Goal: Information Seeking & Learning: Learn about a topic

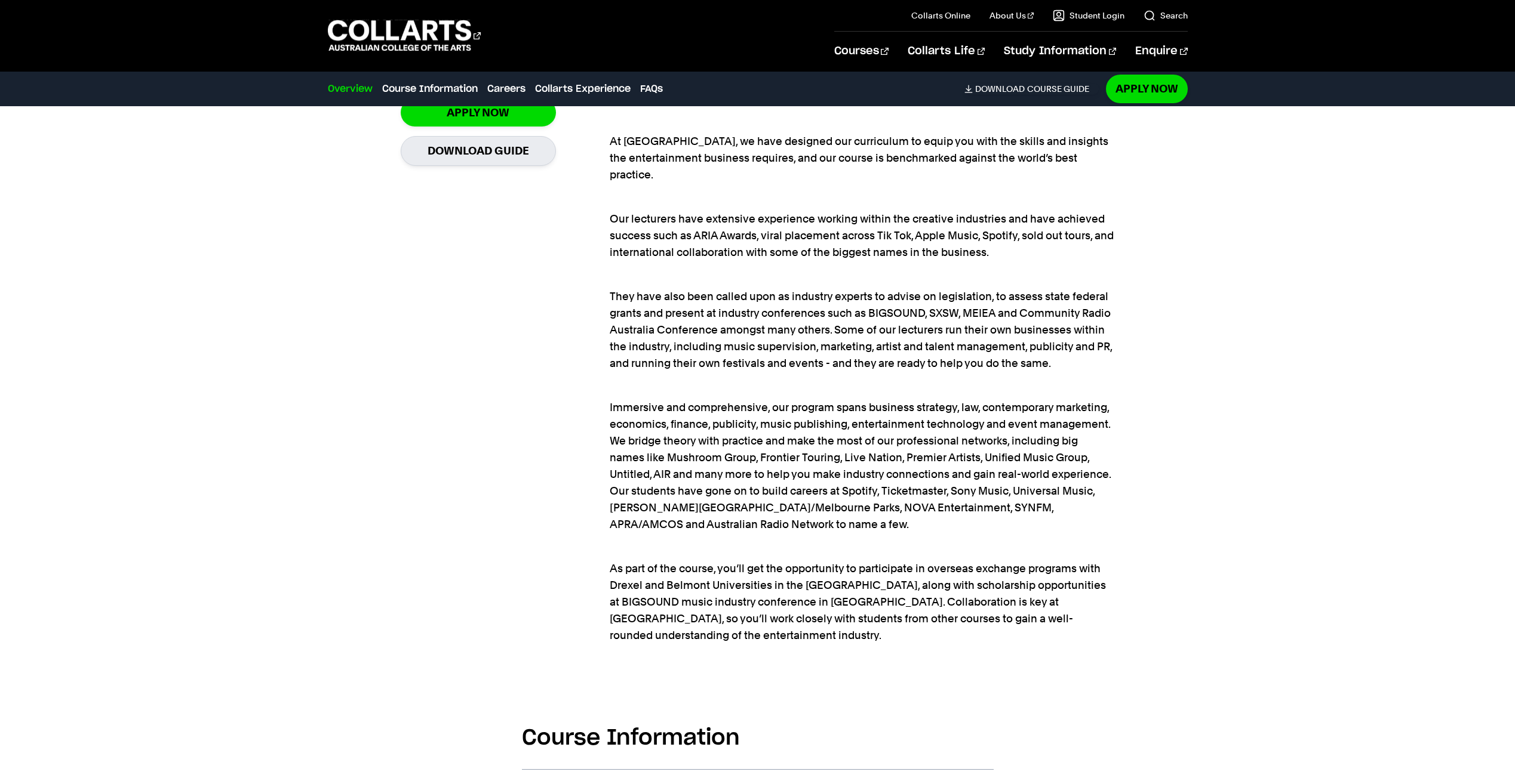
scroll to position [1373, 0]
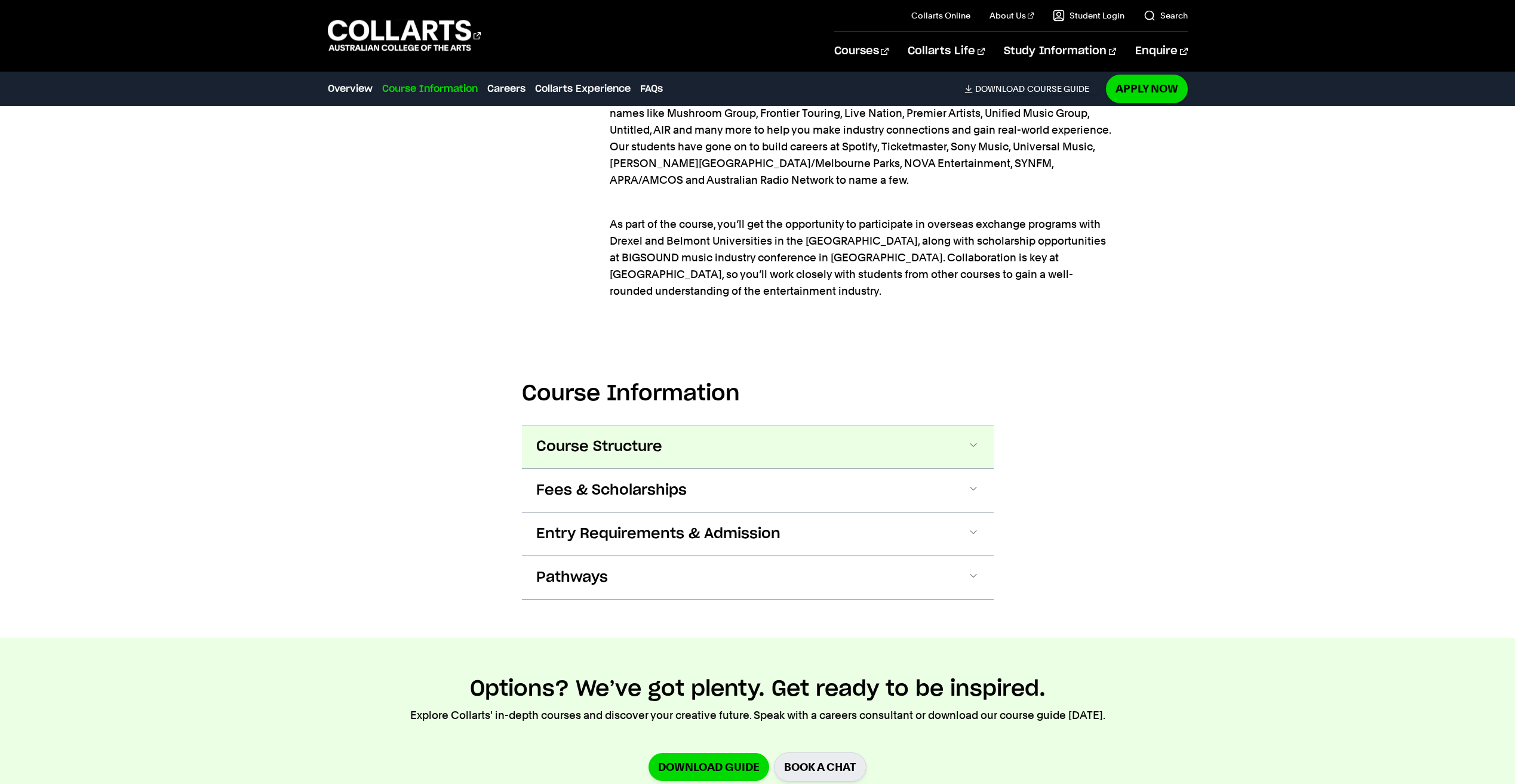
click at [580, 437] on span "Course Structure" at bounding box center [599, 447] width 126 height 19
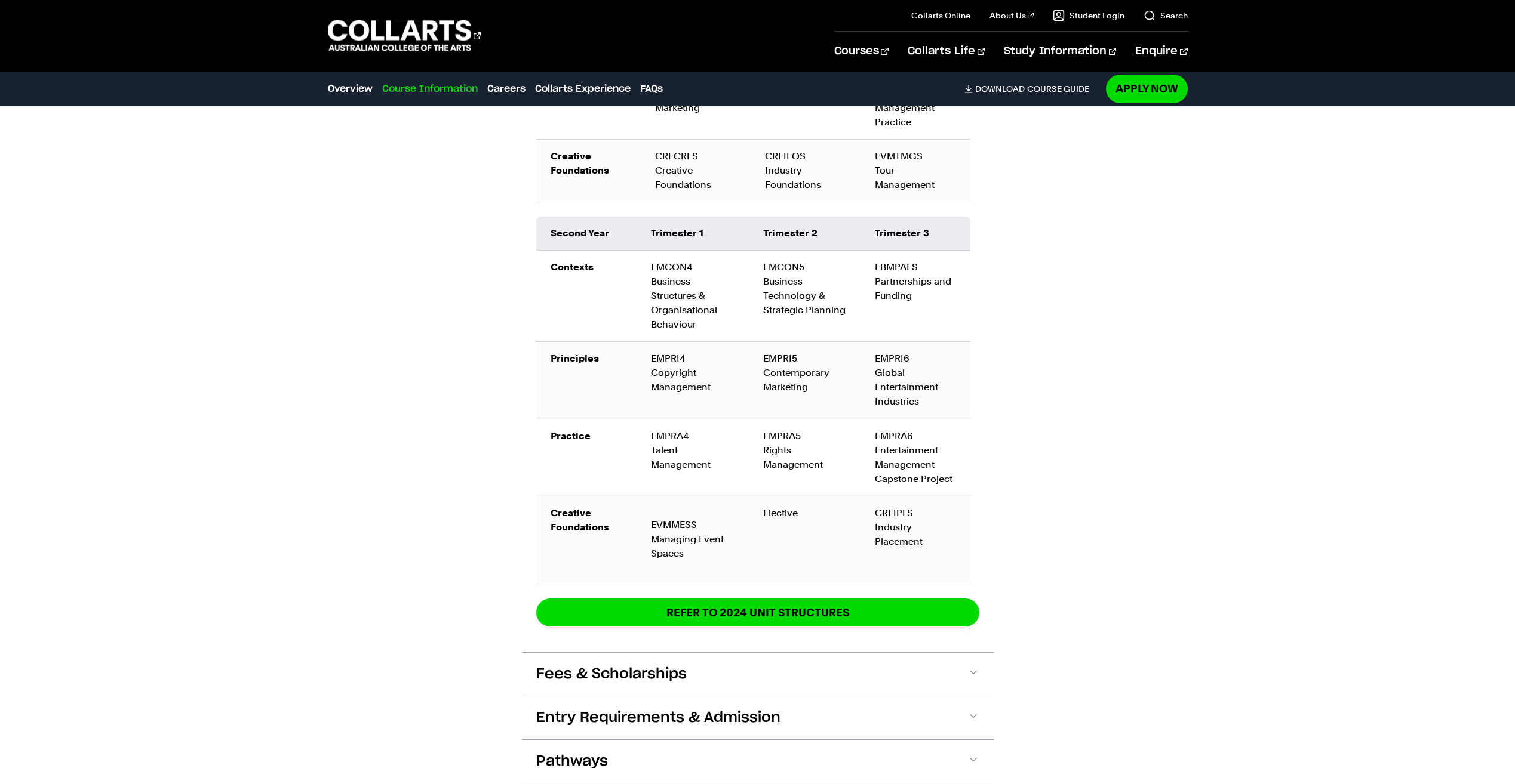
scroll to position [2135, 0]
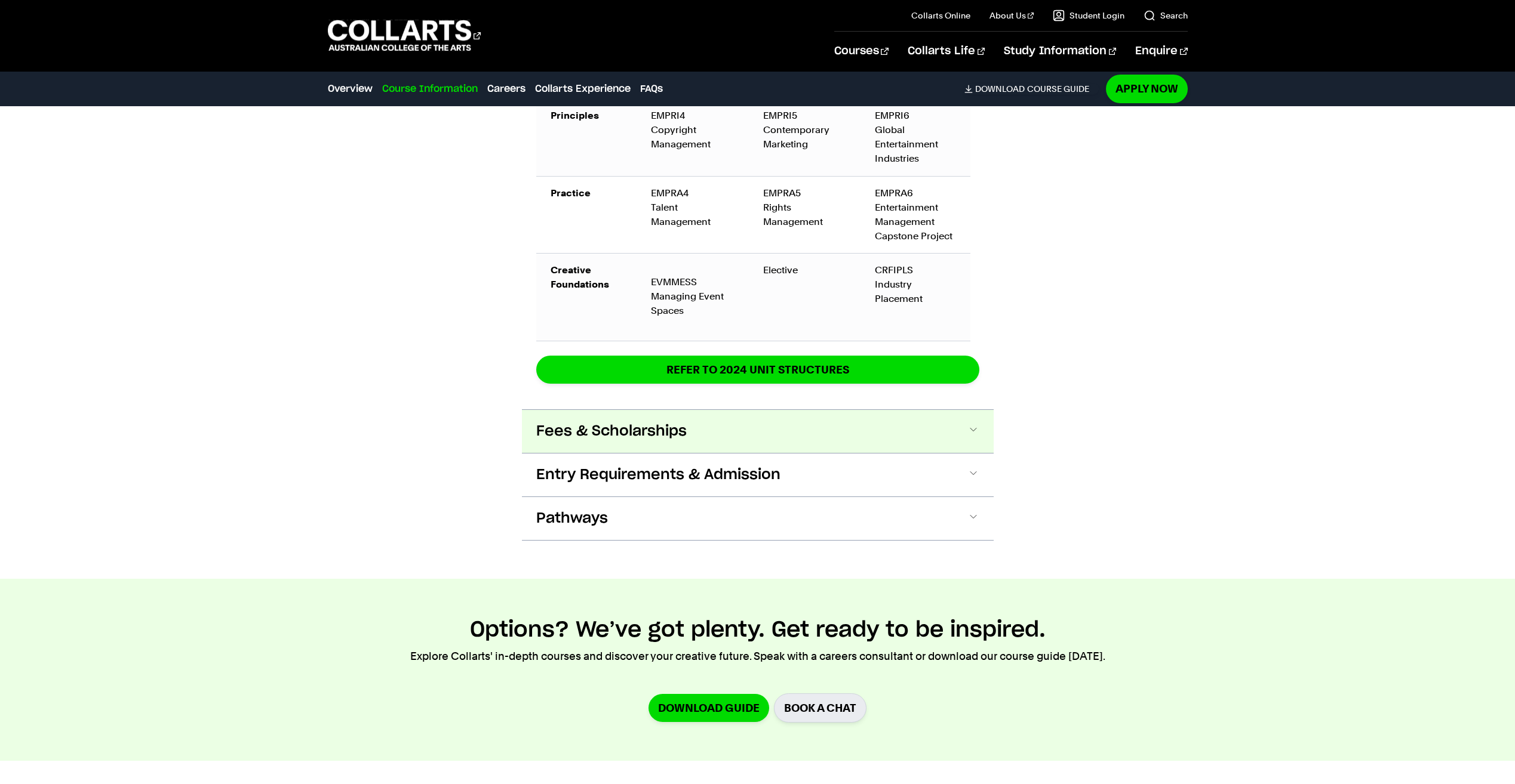
click at [548, 422] on span "Fees & Scholarships" at bounding box center [611, 432] width 150 height 19
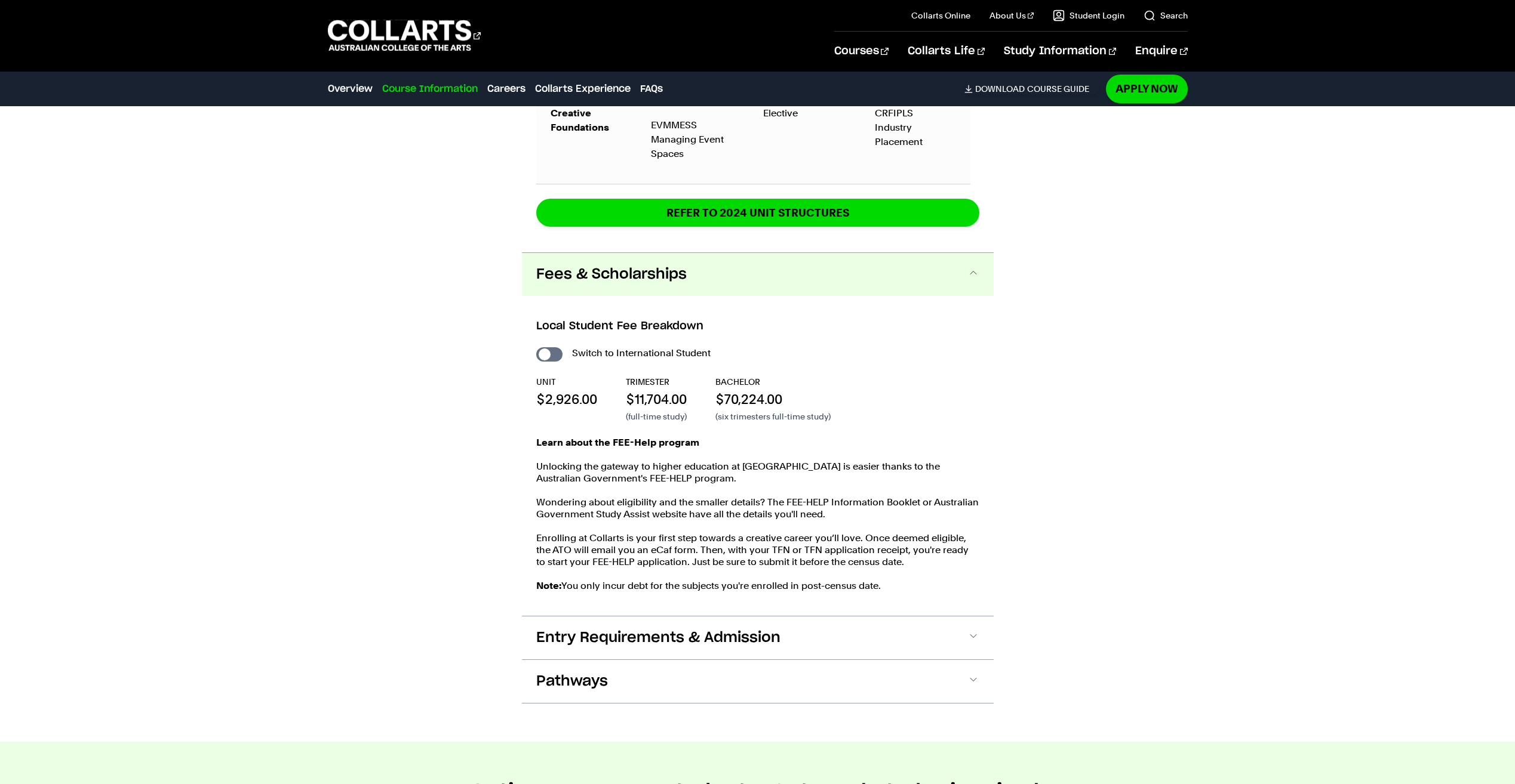
scroll to position [2524, 0]
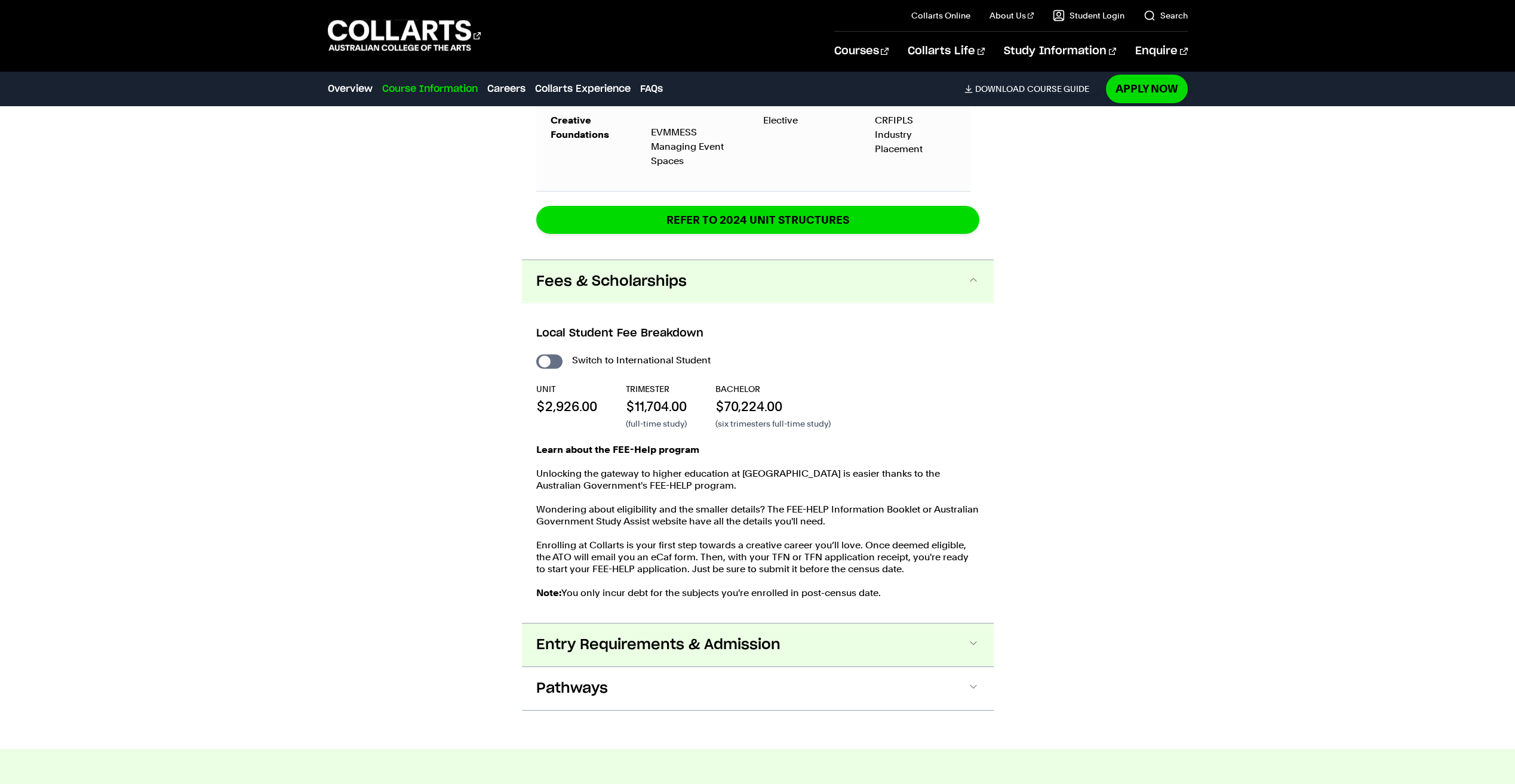
drag, startPoint x: 650, startPoint y: 607, endPoint x: 566, endPoint y: 579, distance: 88.5
click at [650, 636] on span "Entry Requirements & Admission" at bounding box center [658, 645] width 244 height 19
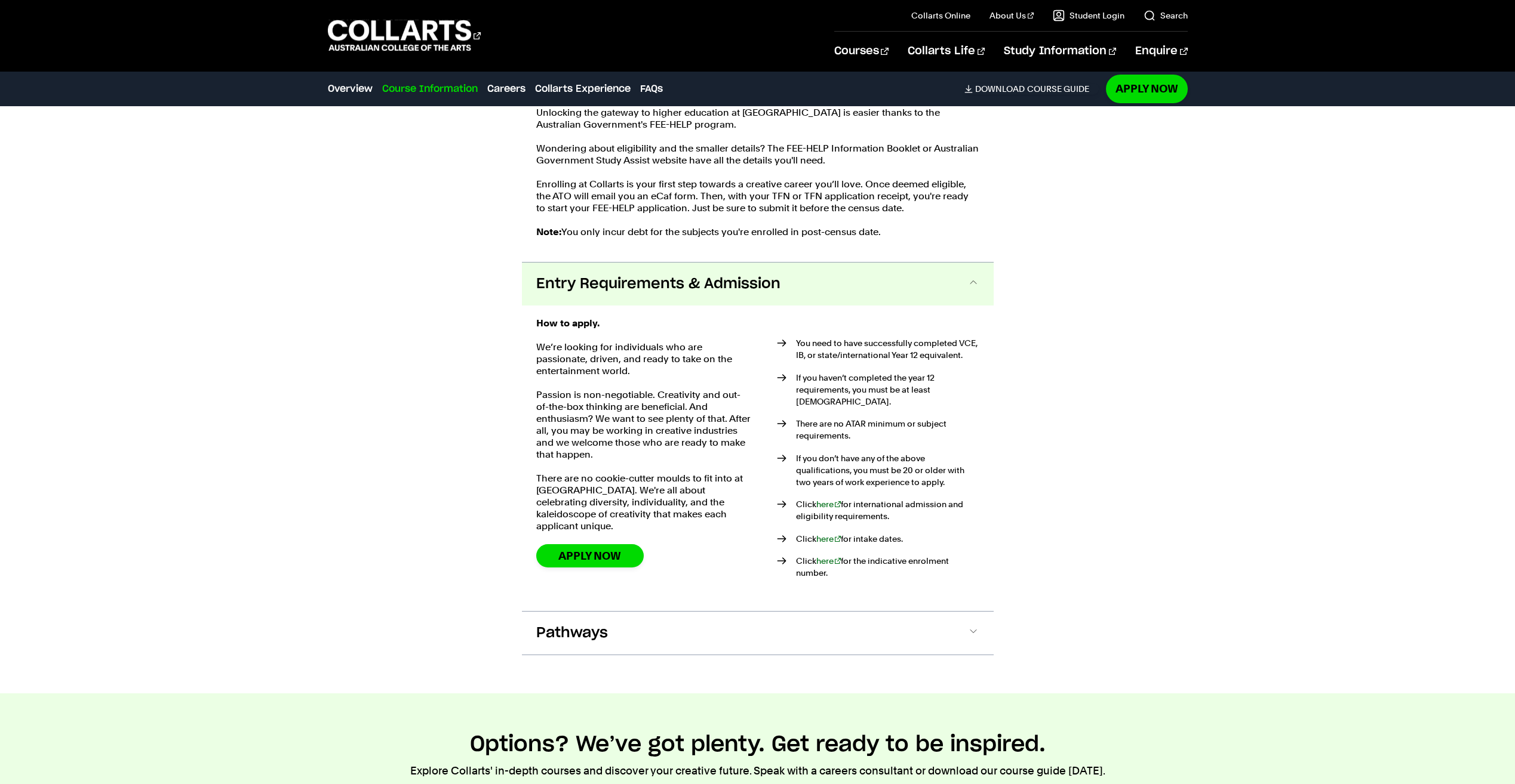
scroll to position [2589, 0]
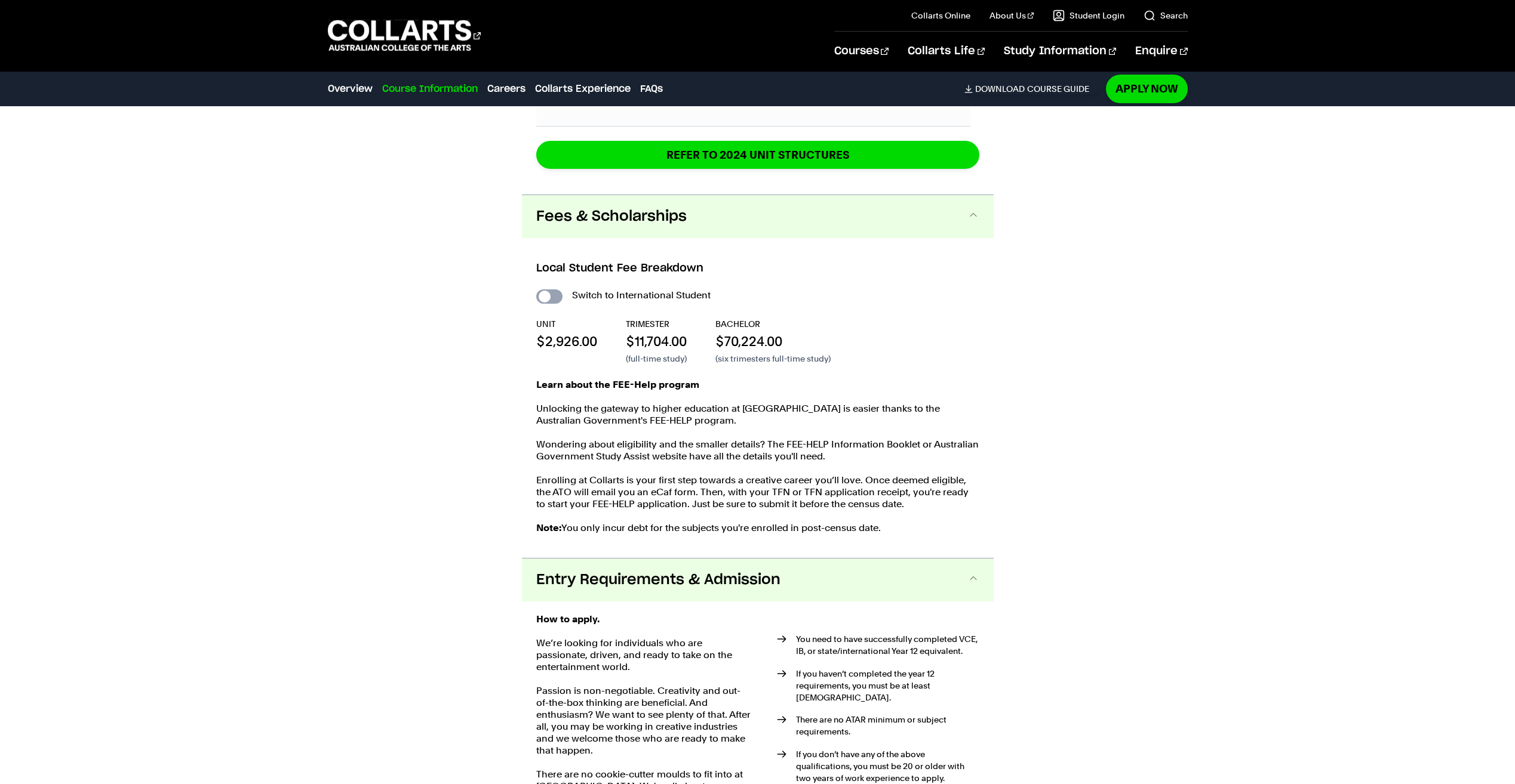
click at [541, 290] on input "International Student" at bounding box center [549, 297] width 26 height 14
checkbox input "true"
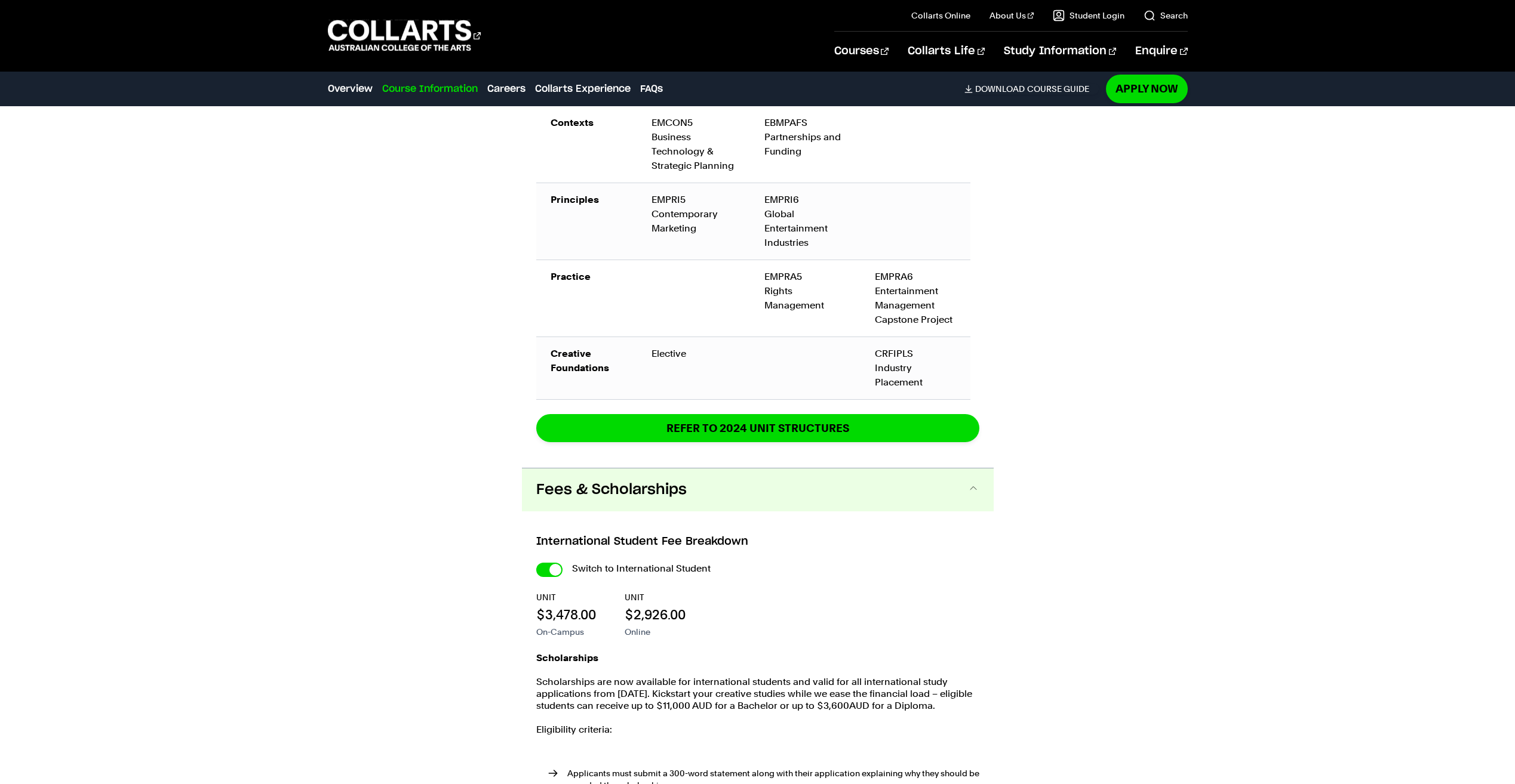
click at [0, 0] on input "International Student" at bounding box center [0, 0] width 0 height 0
checkbox input "false"
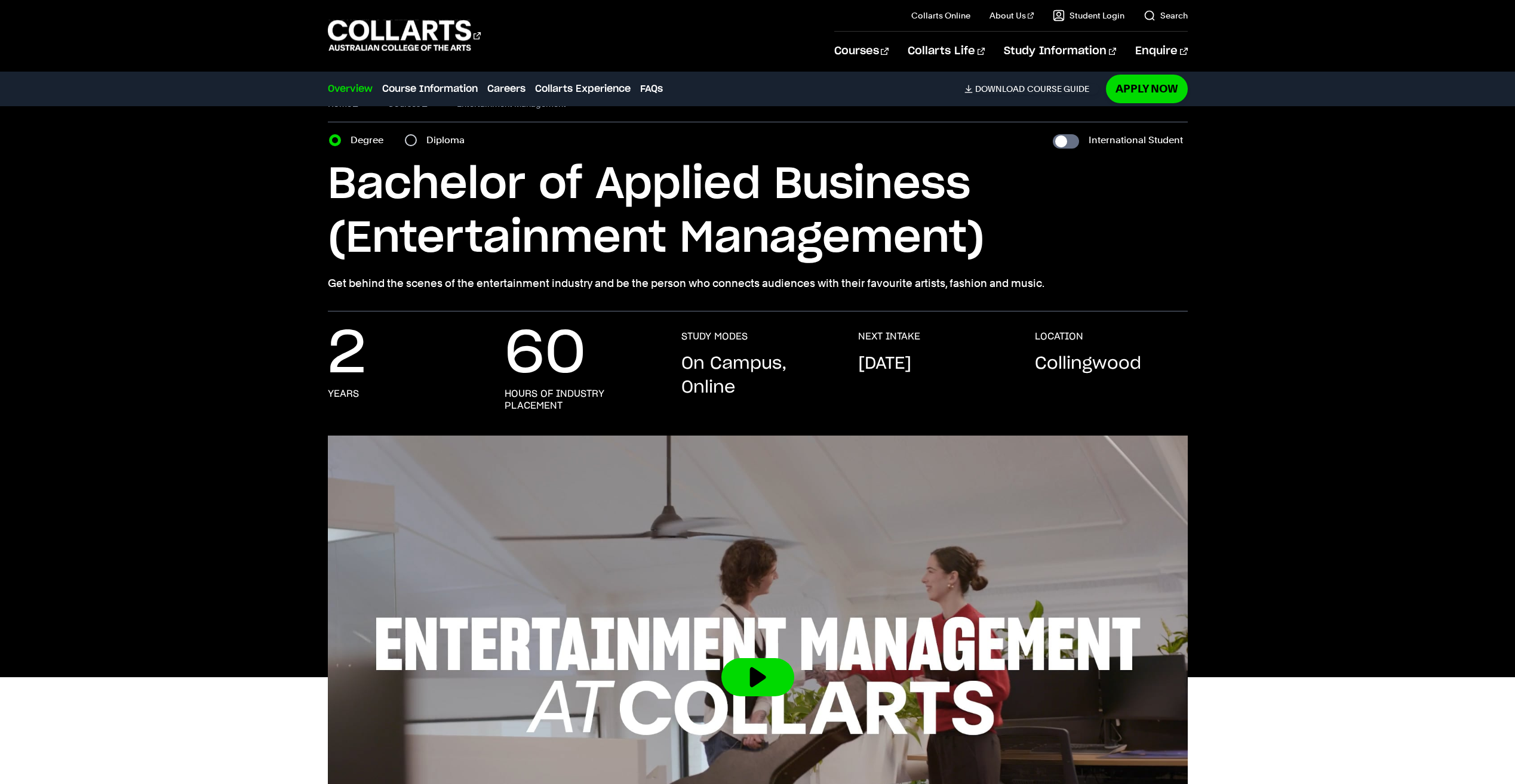
scroll to position [22, 0]
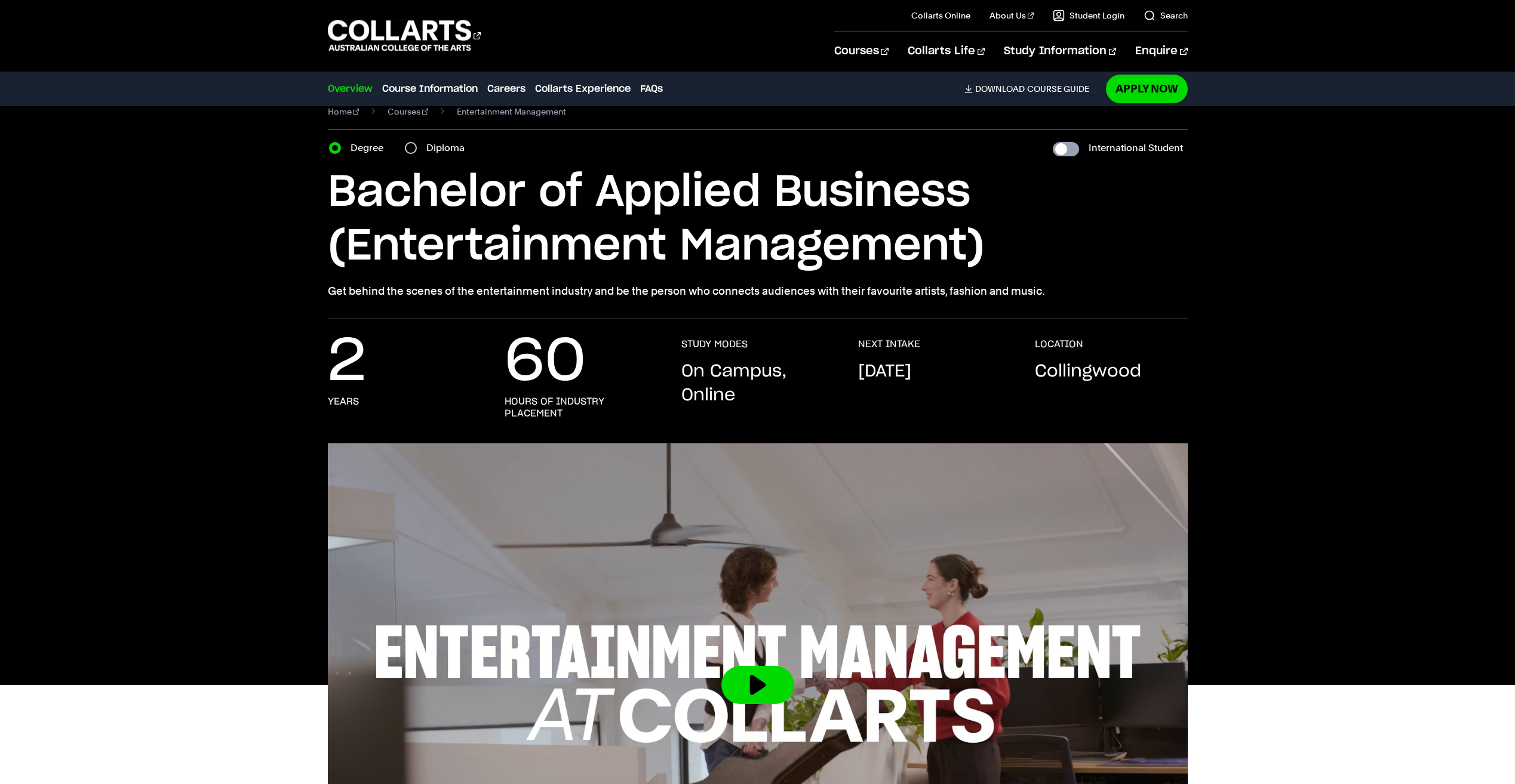
click at [1069, 145] on input "International Student" at bounding box center [1065, 149] width 26 height 14
checkbox input "true"
click at [1067, 149] on input "International Student" at bounding box center [1065, 149] width 26 height 14
checkbox input "false"
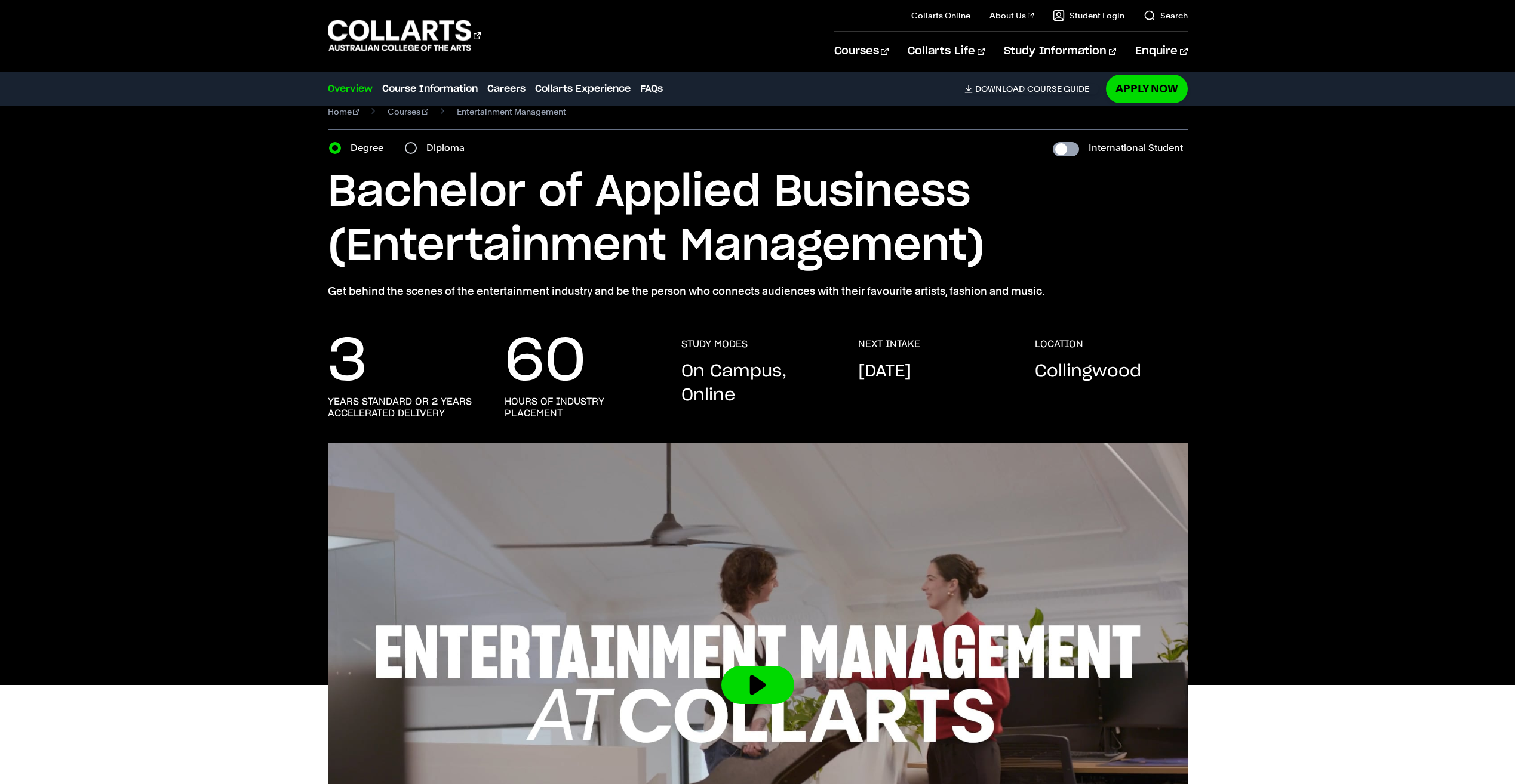
checkbox input "false"
click at [412, 145] on input "Diploma" at bounding box center [410, 148] width 12 height 12
radio input "true"
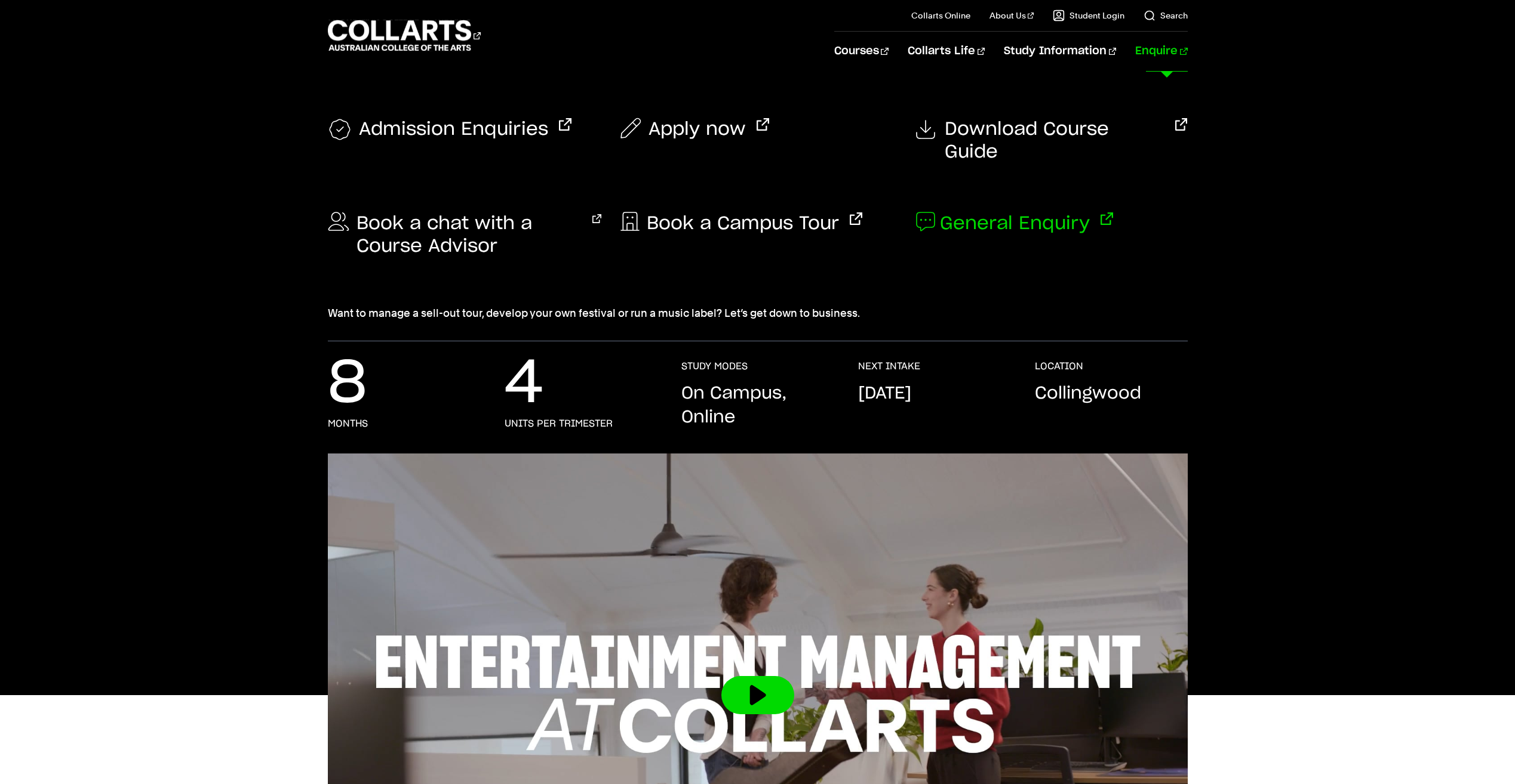
click at [988, 213] on span "General Enquiry" at bounding box center [1015, 224] width 150 height 22
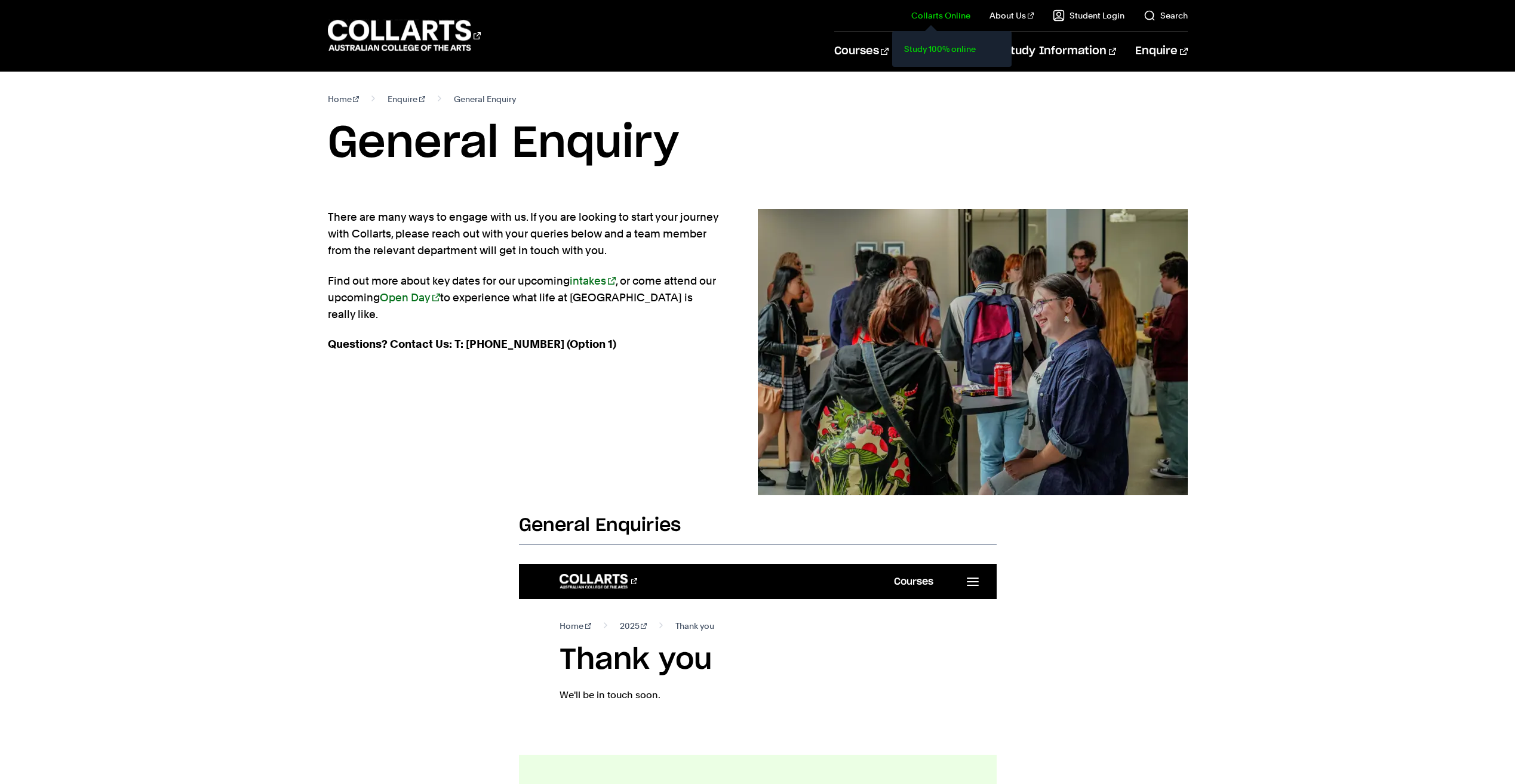
click at [936, 45] on link "Study 100% online" at bounding box center [951, 49] width 100 height 17
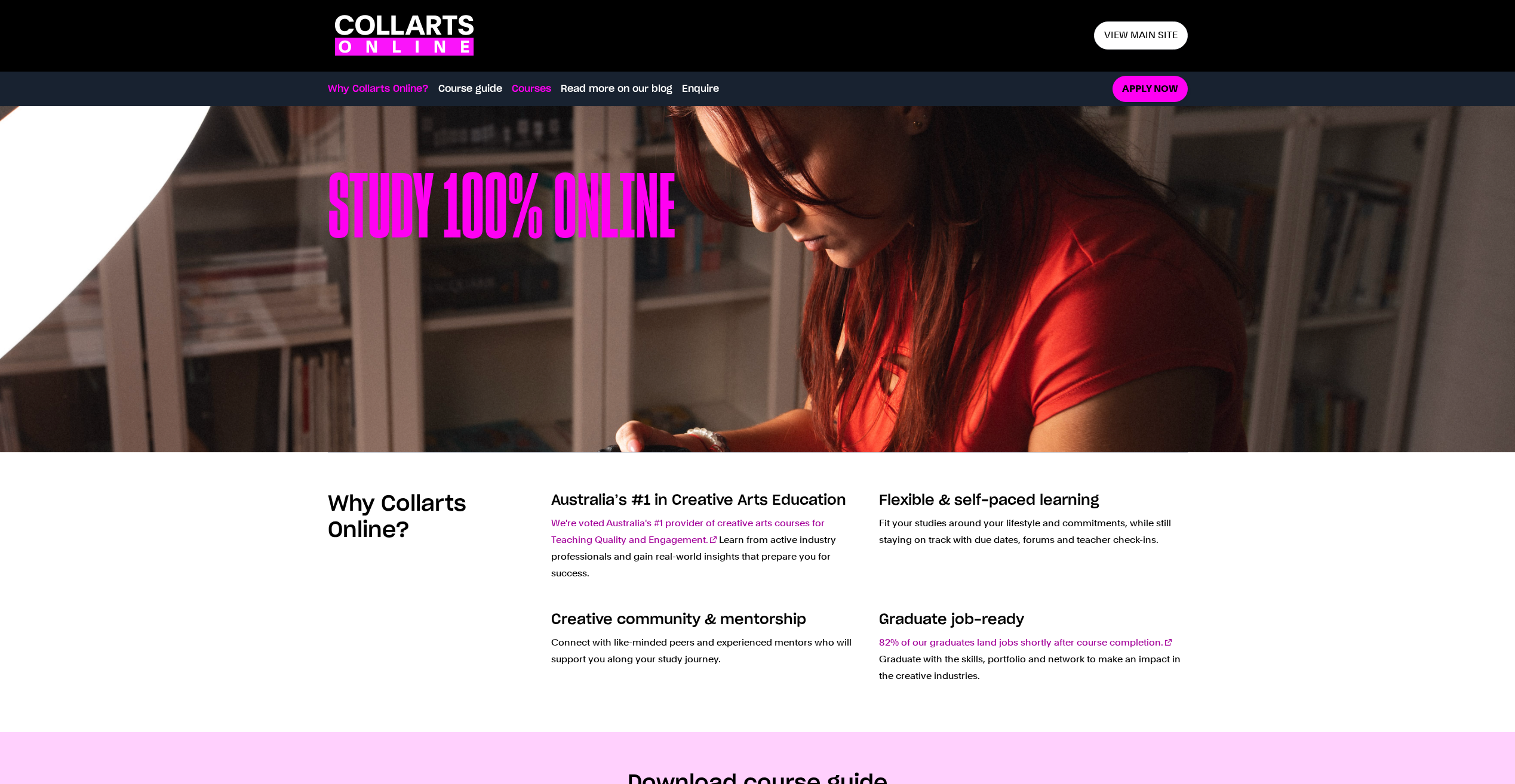
click at [536, 85] on link "Courses" at bounding box center [531, 89] width 39 height 14
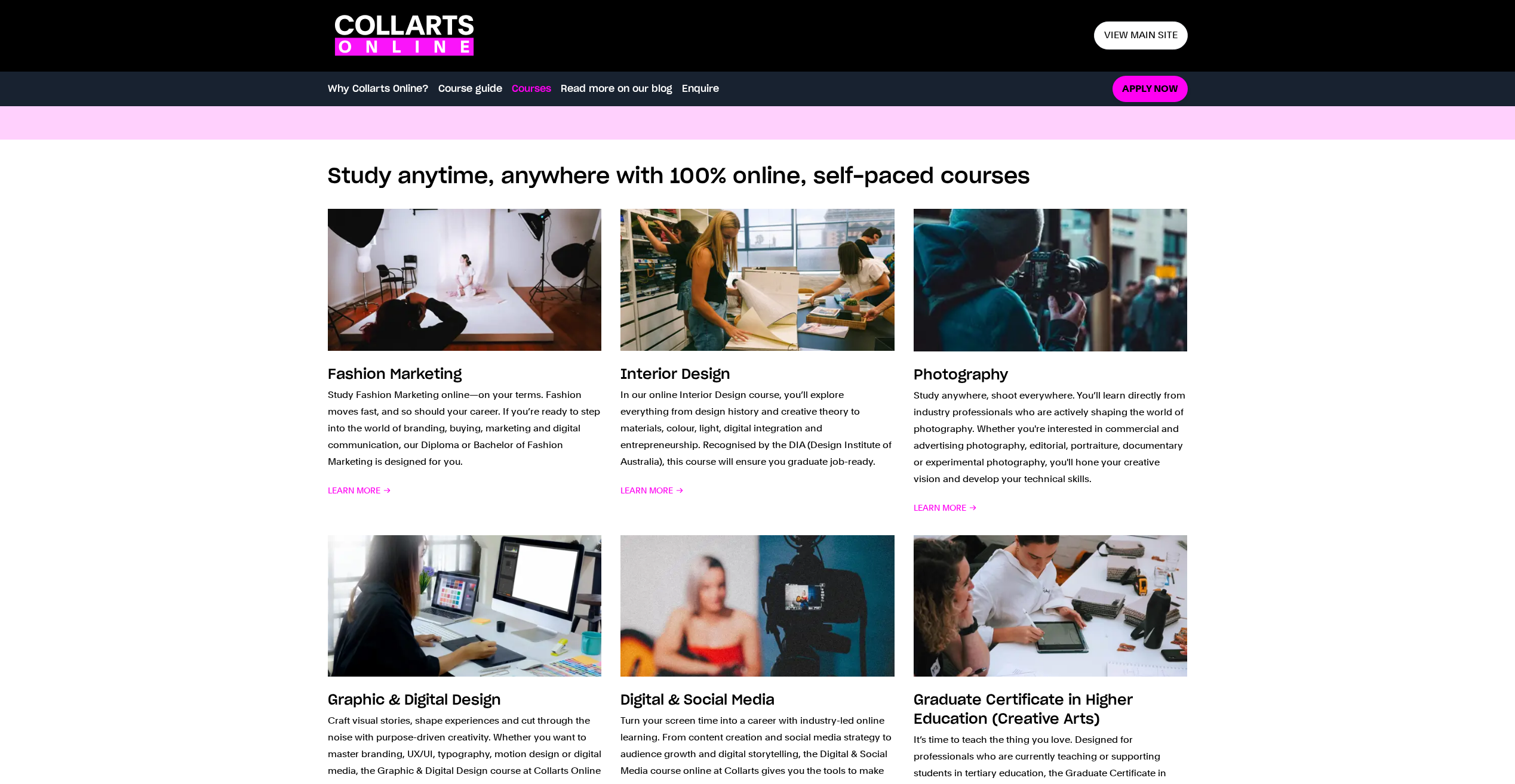
scroll to position [807, 0]
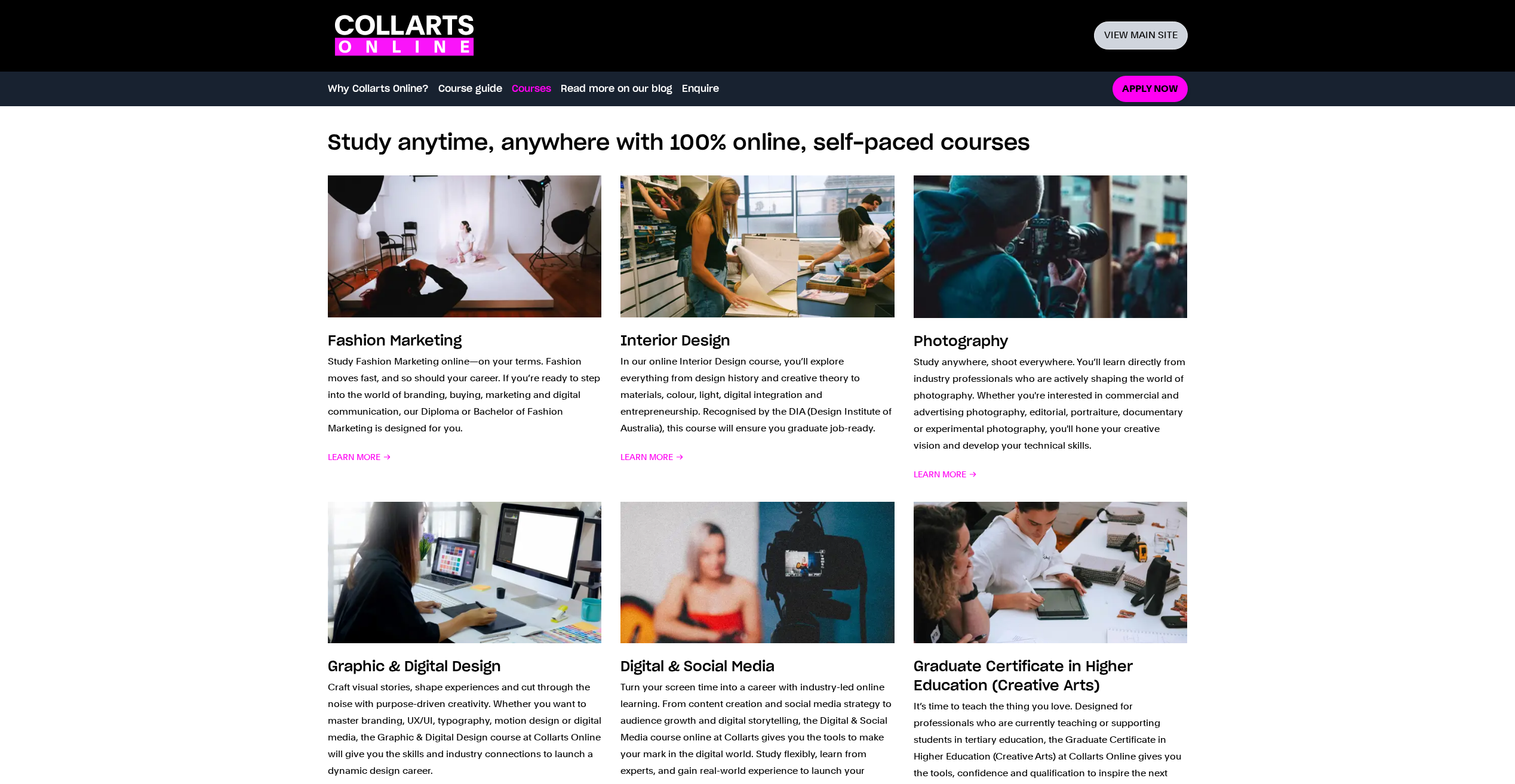
click at [1113, 27] on link "View main site" at bounding box center [1141, 35] width 94 height 28
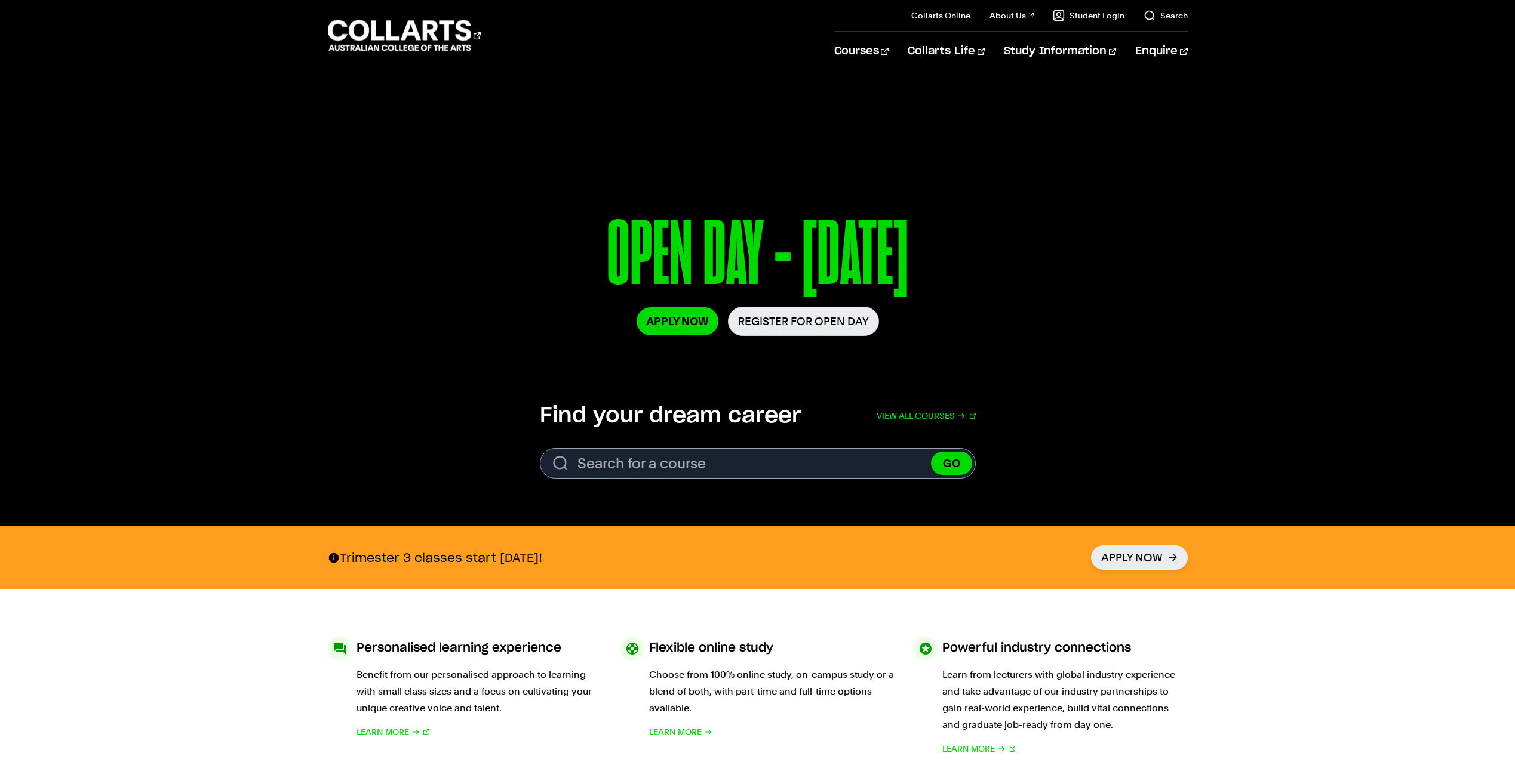
scroll to position [59, 0]
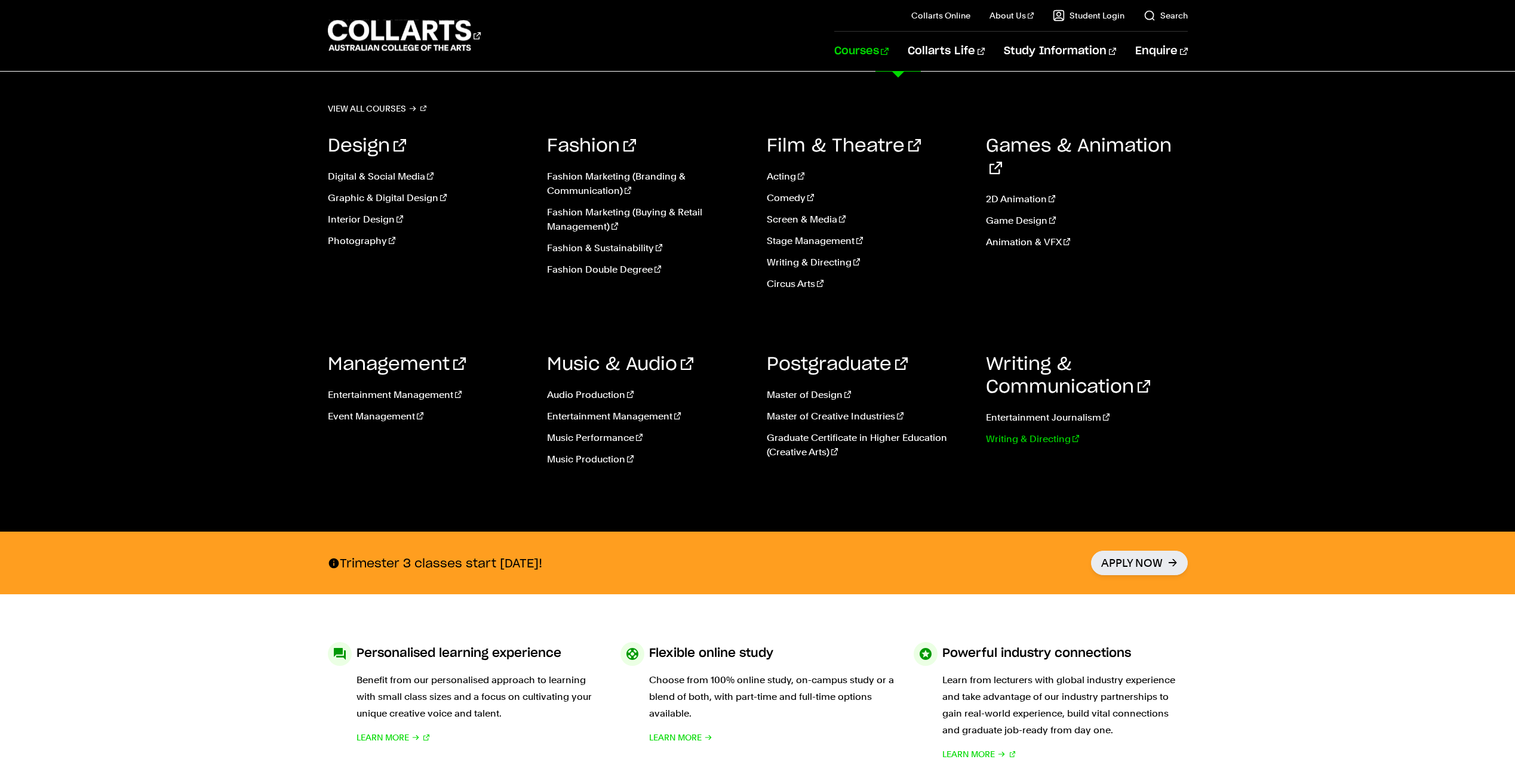
click at [1015, 441] on link "Writing & Directing" at bounding box center [1086, 440] width 202 height 14
click at [353, 396] on link "Entertainment Management" at bounding box center [428, 396] width 202 height 14
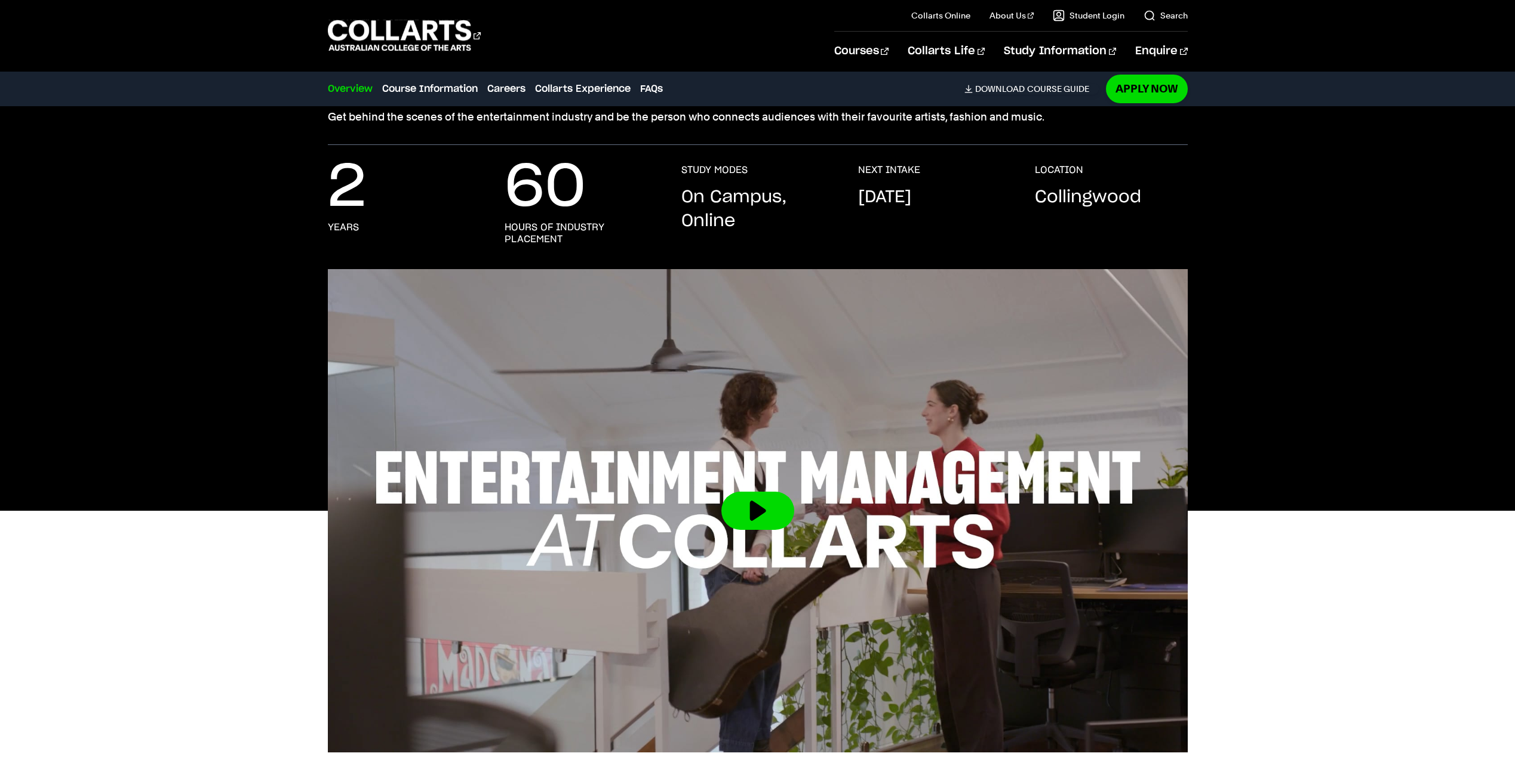
scroll to position [179, 0]
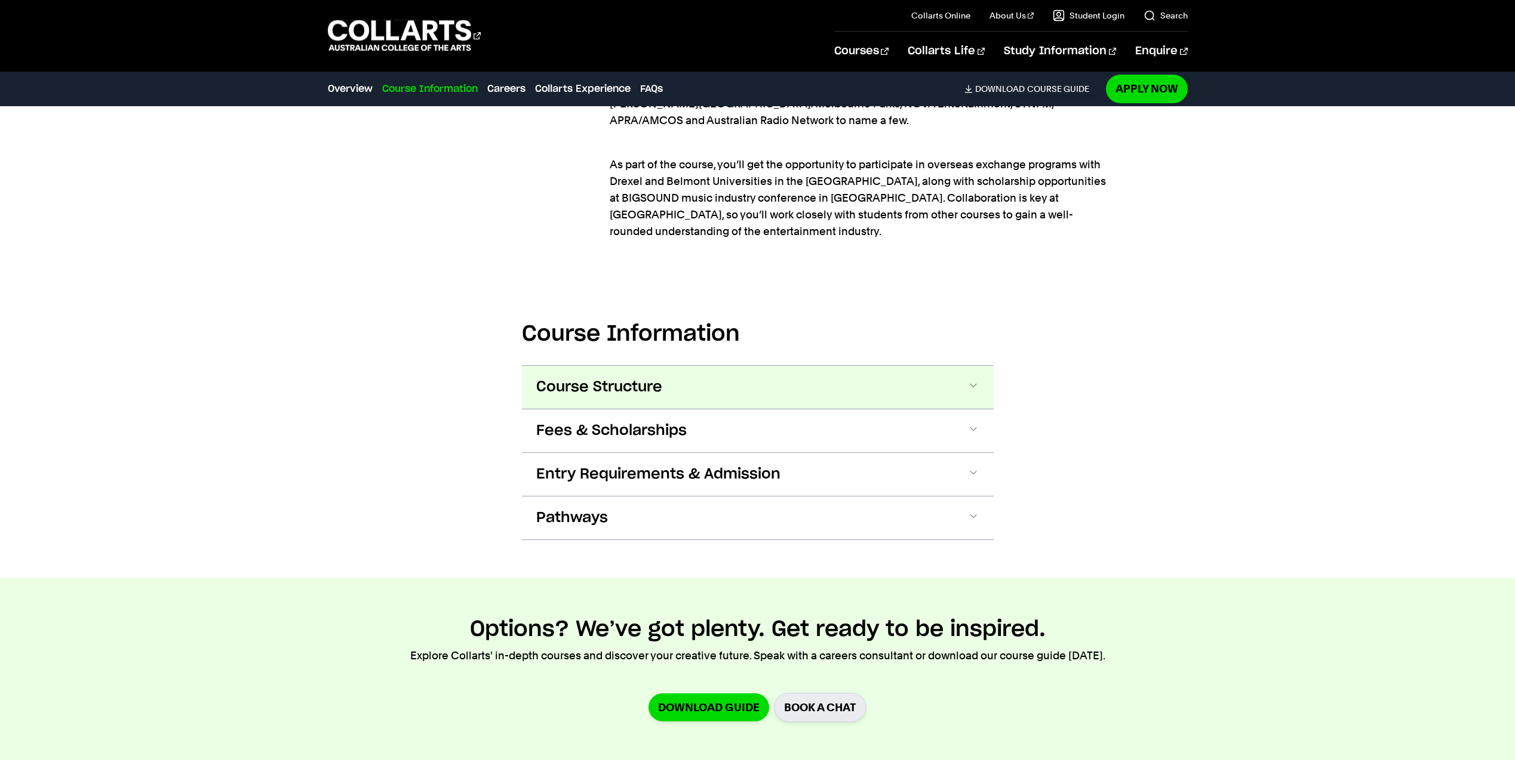
click at [575, 366] on button "Course Structure" at bounding box center [758, 388] width 472 height 43
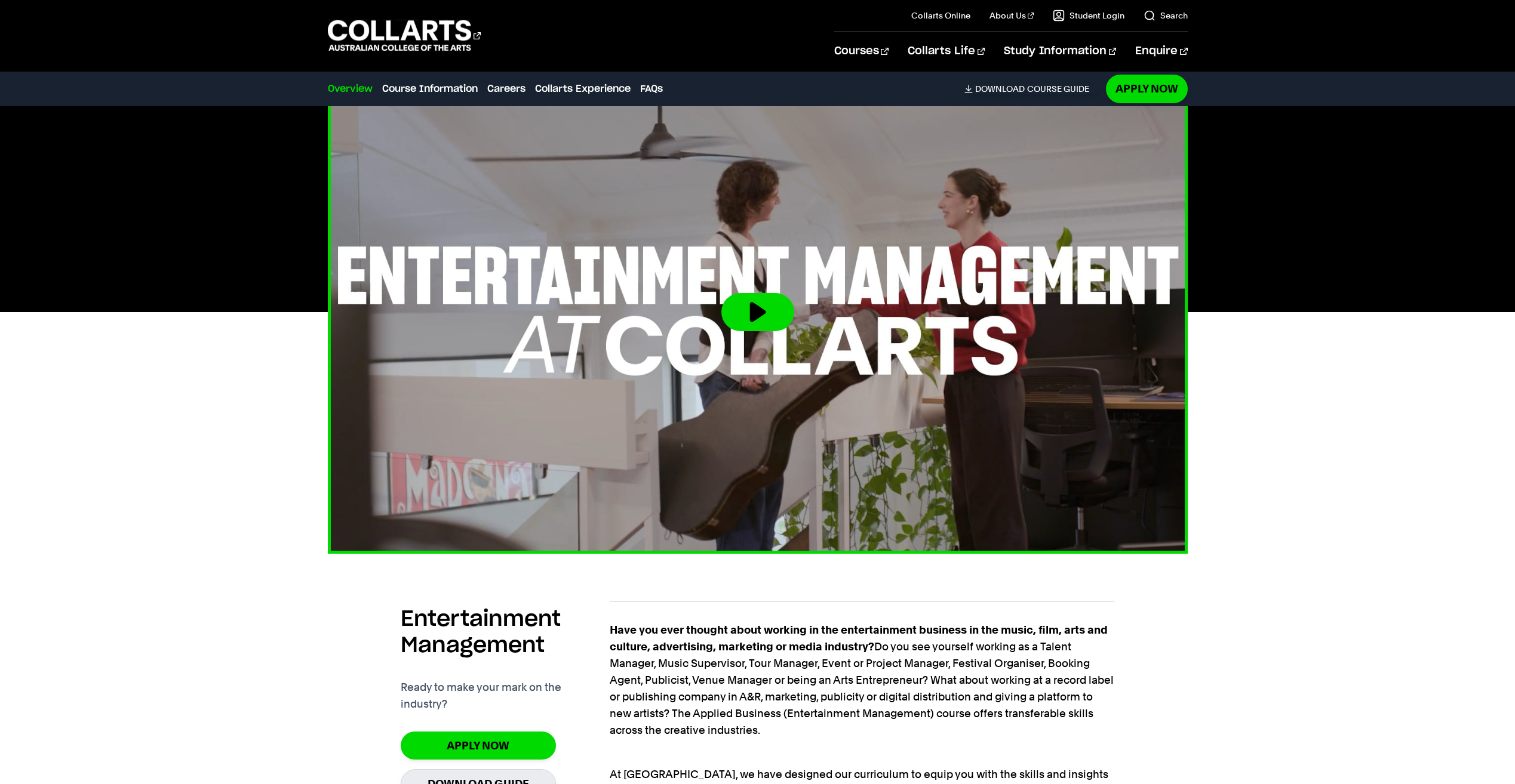
scroll to position [404, 0]
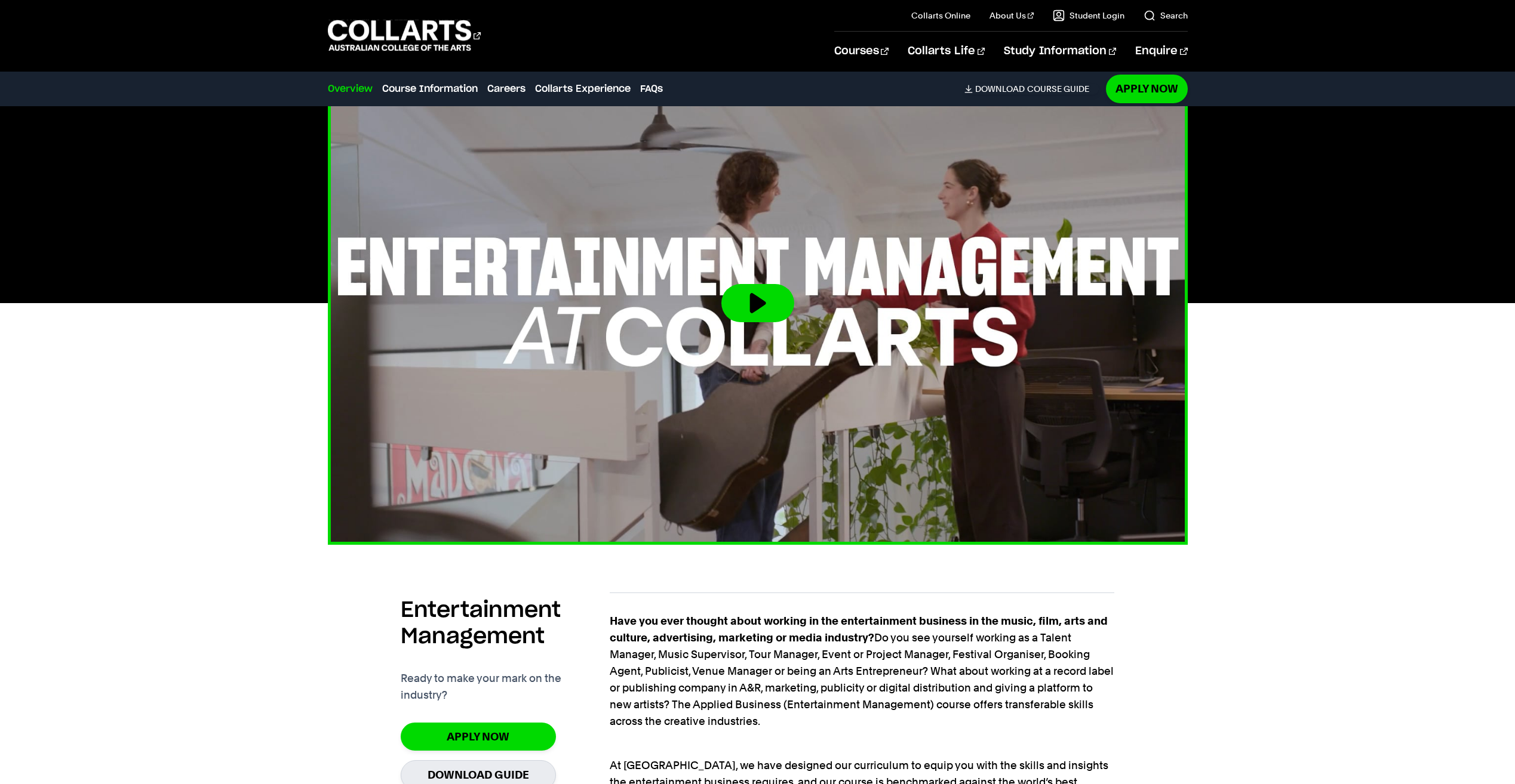
click at [755, 286] on button at bounding box center [758, 303] width 73 height 39
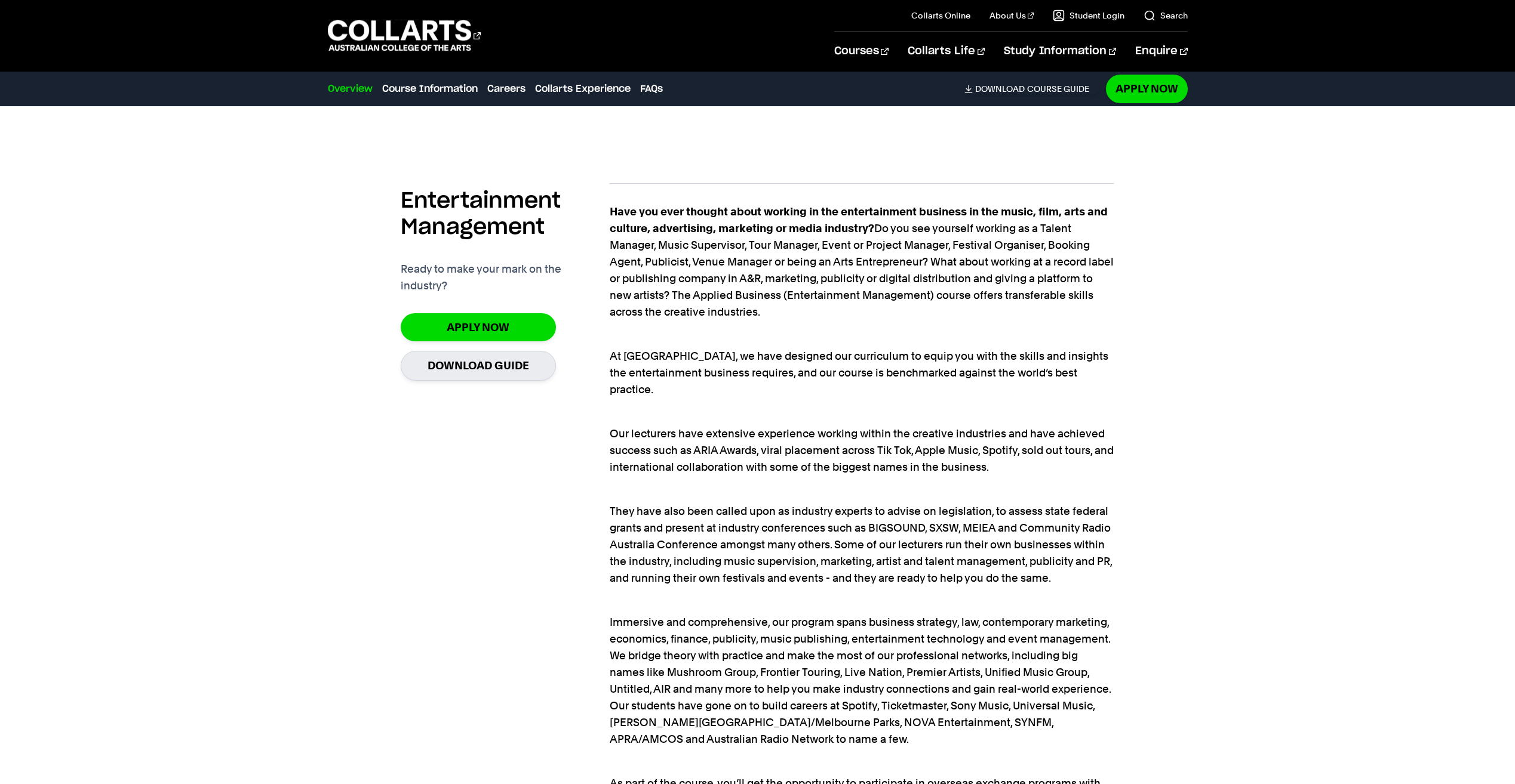
scroll to position [882, 0]
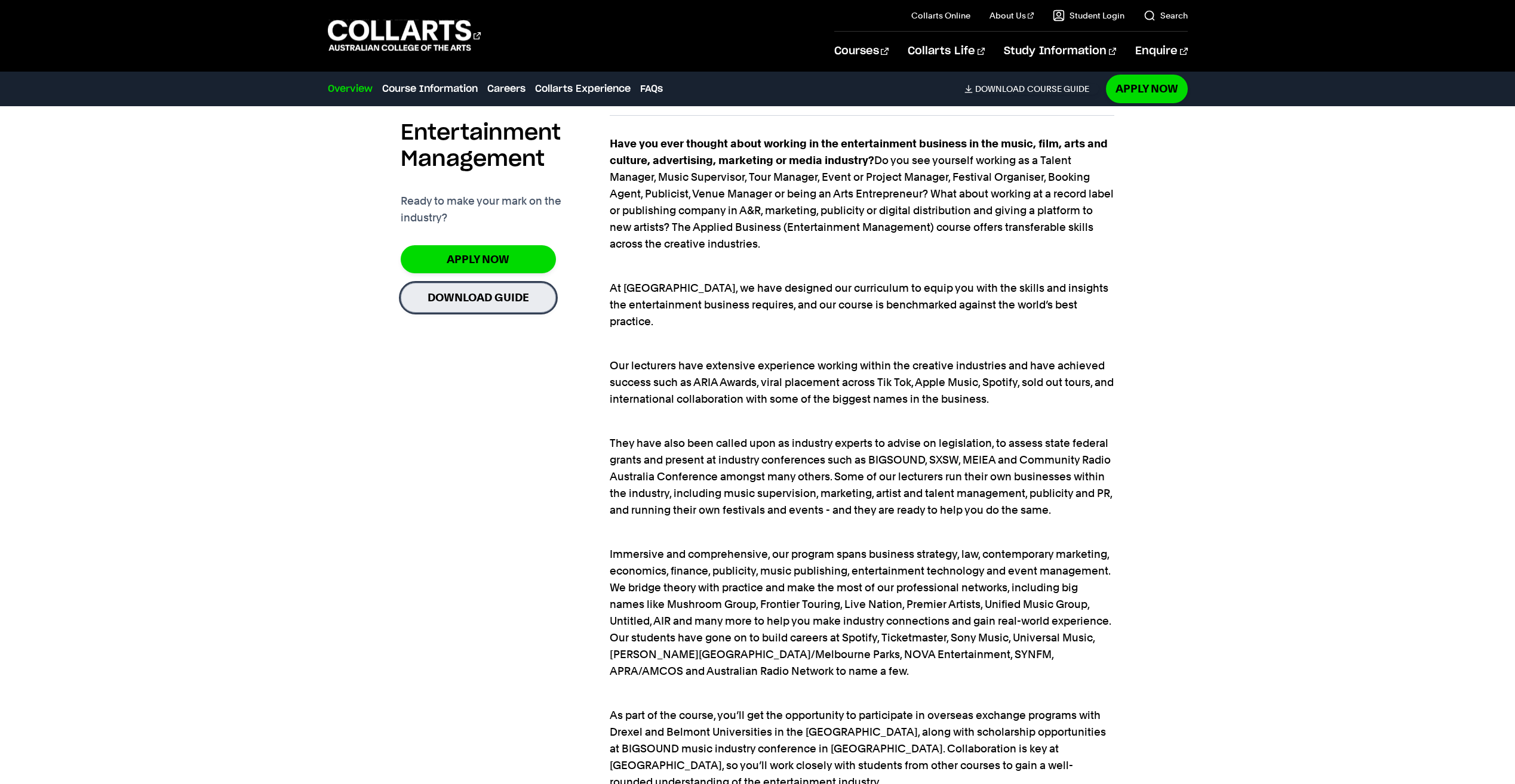
click at [450, 297] on link "Download Guide" at bounding box center [478, 298] width 155 height 29
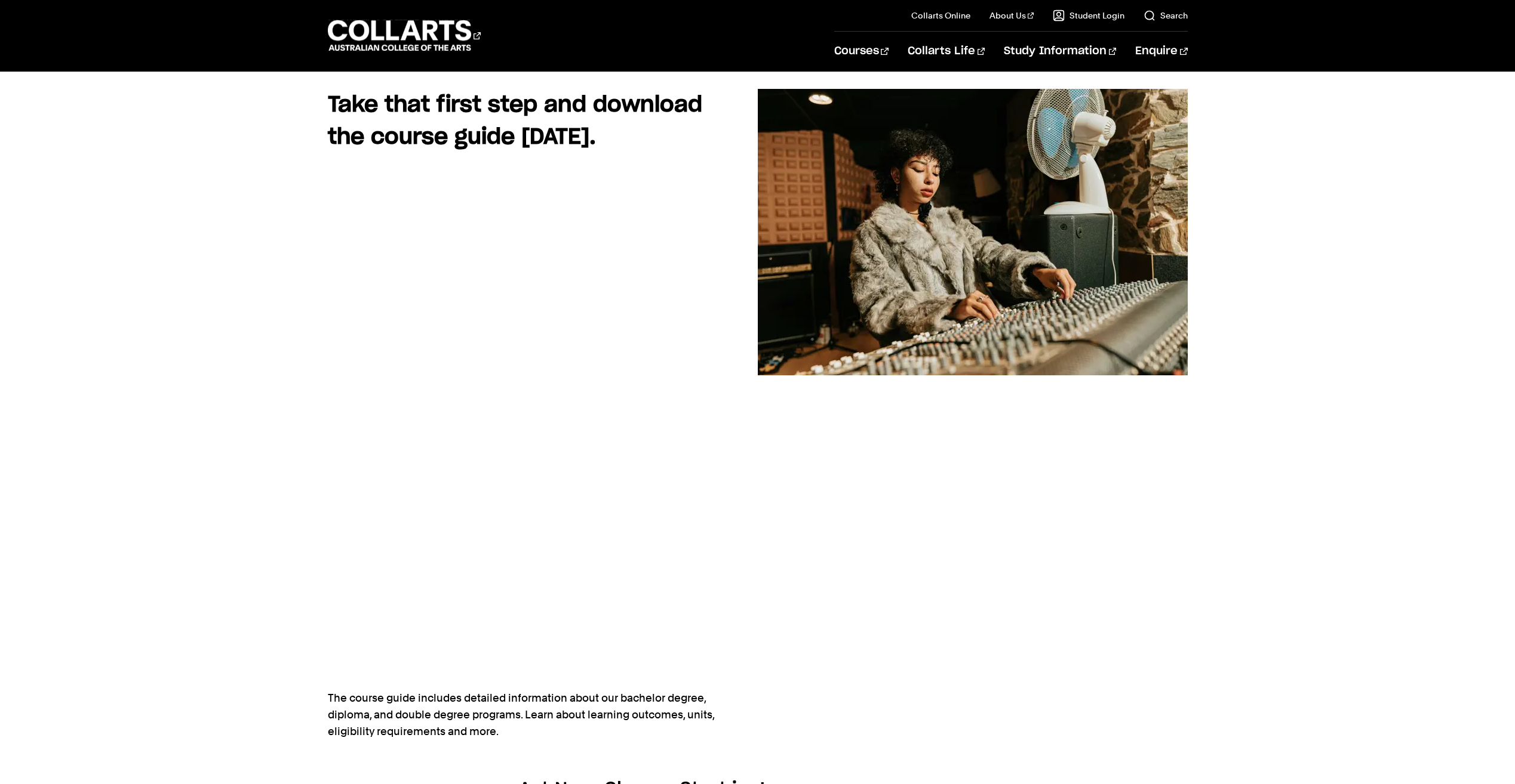
scroll to position [120, 0]
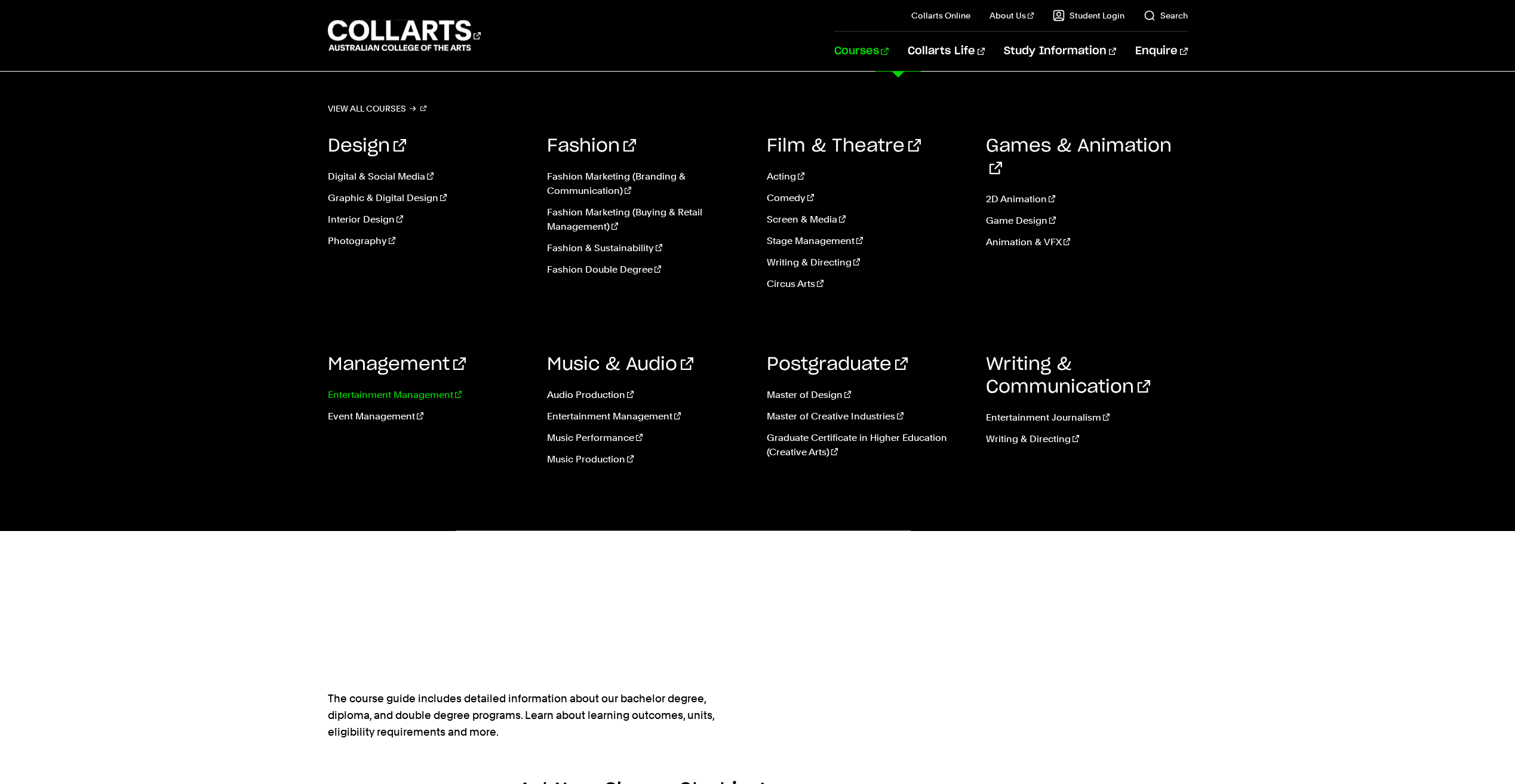
click at [401, 396] on link "Entertainment Management" at bounding box center [428, 396] width 202 height 14
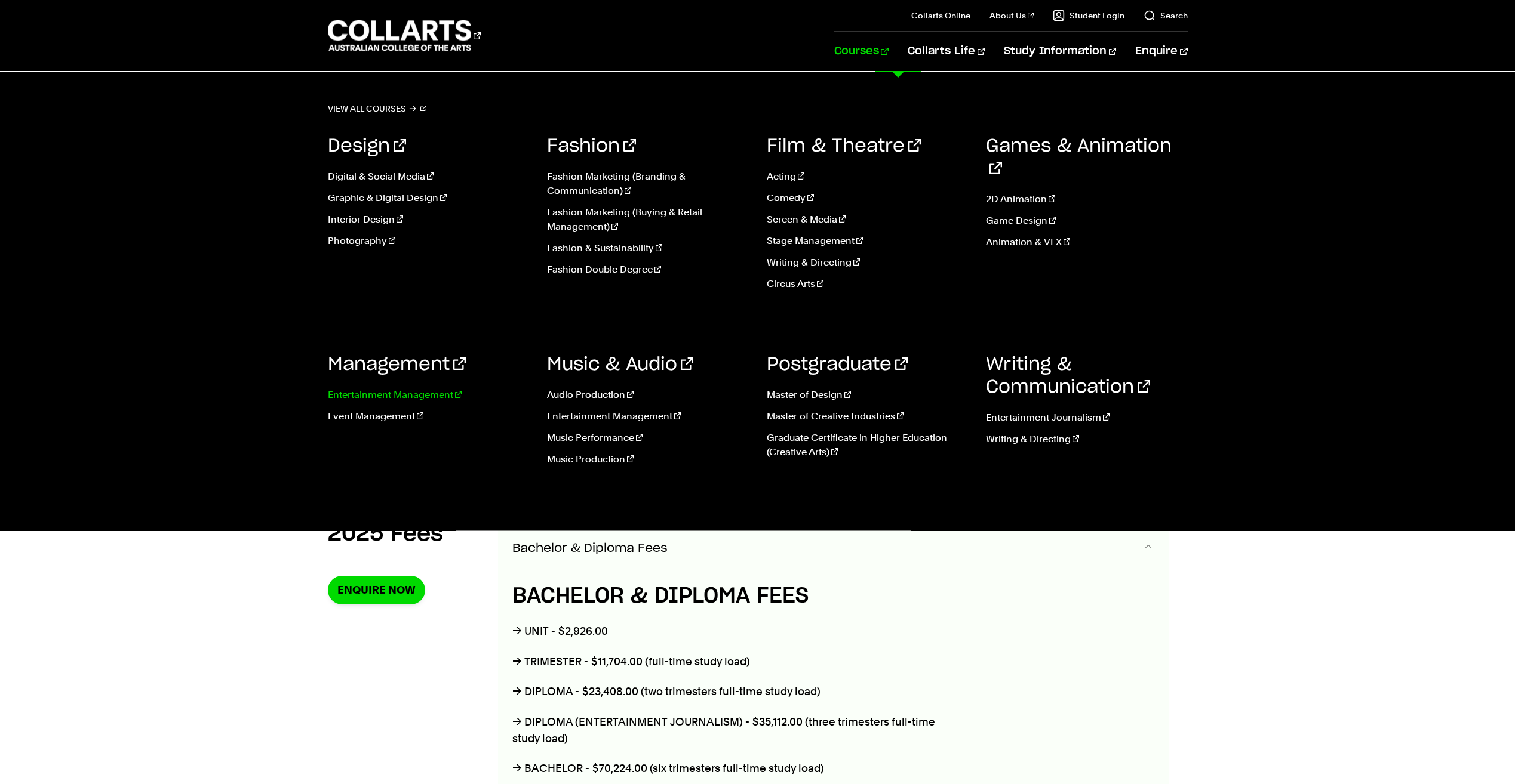
click at [421, 391] on link "Entertainment Management" at bounding box center [428, 396] width 202 height 14
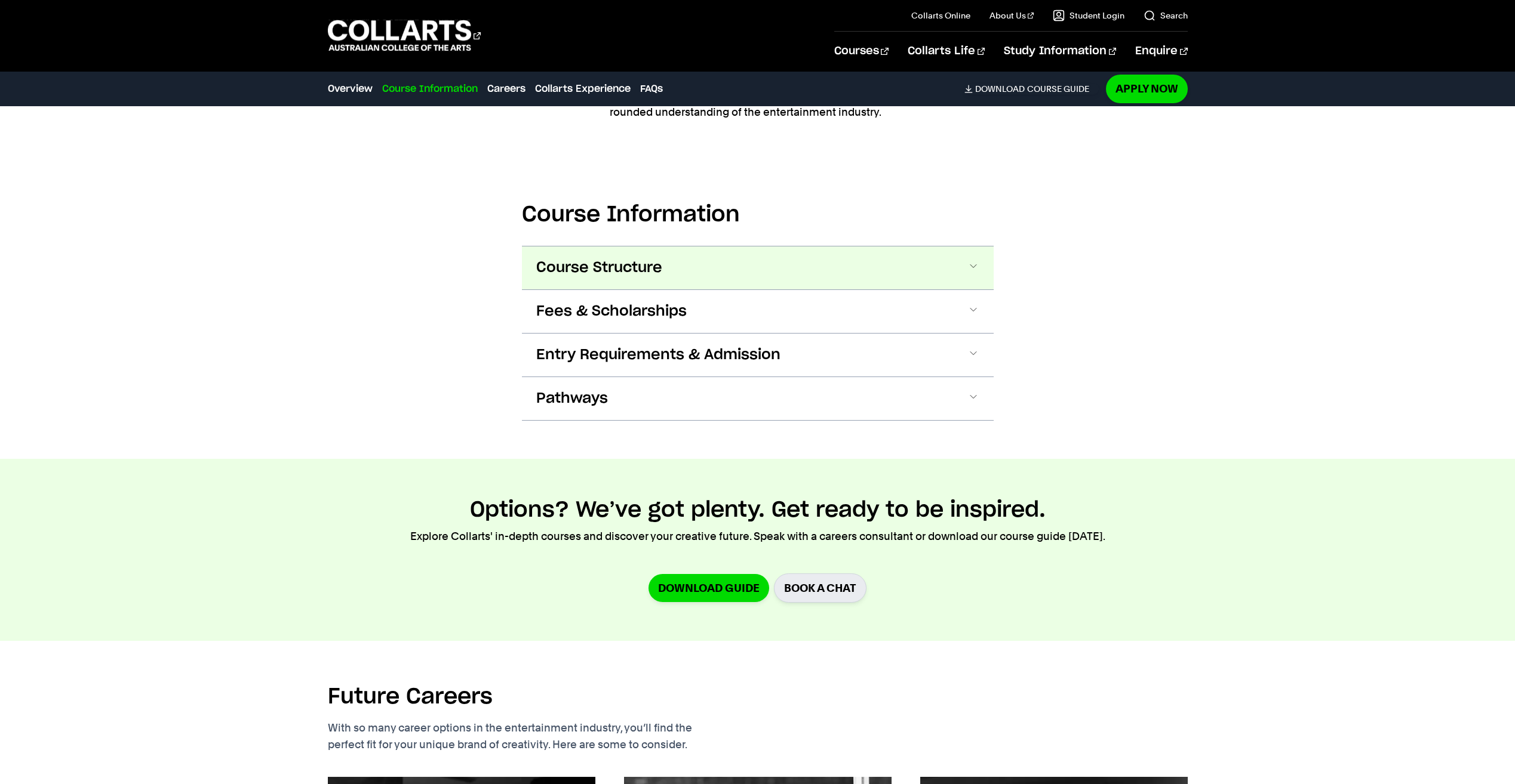
click at [570, 258] on span "Course Structure" at bounding box center [599, 268] width 126 height 19
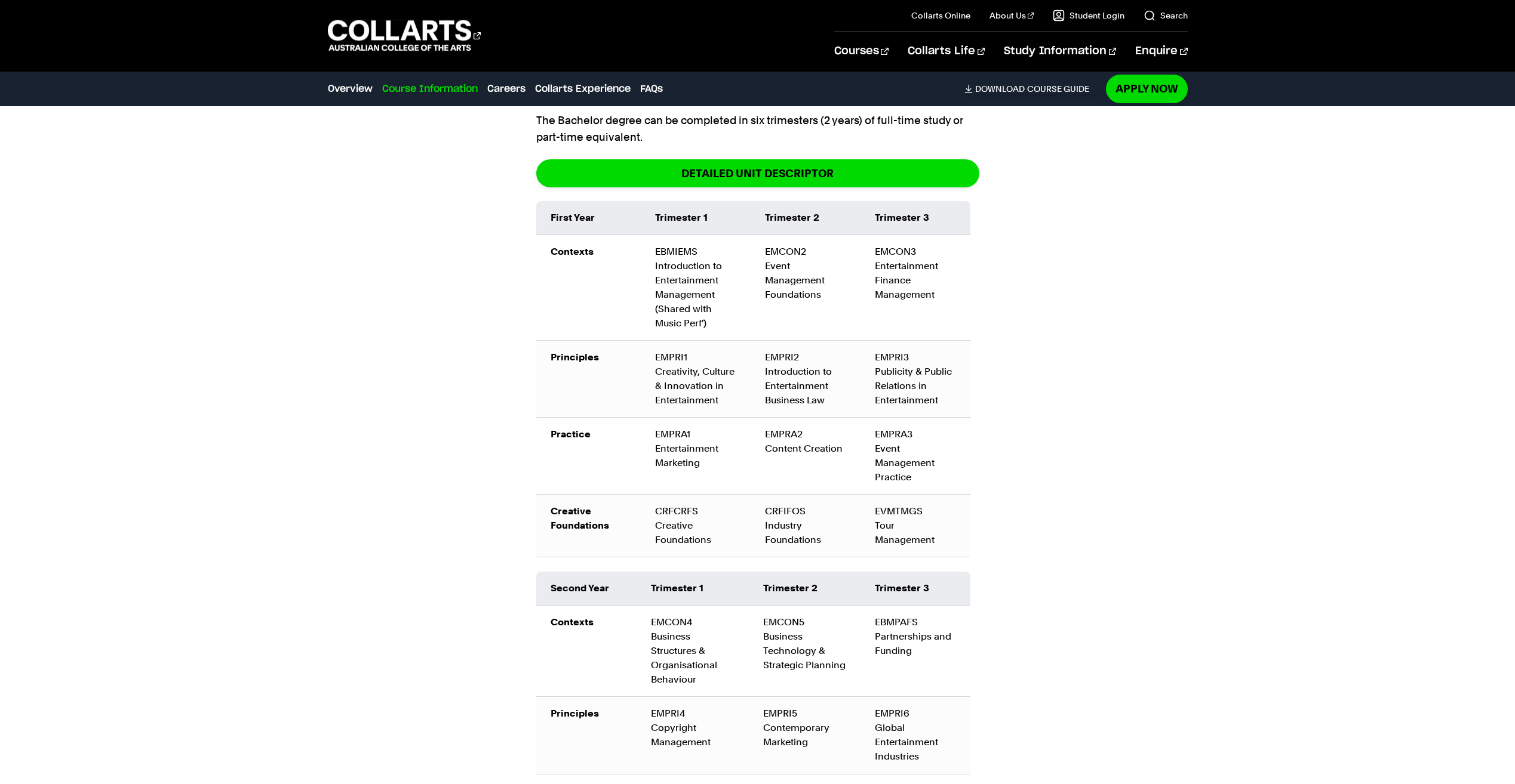
scroll to position [1777, 0]
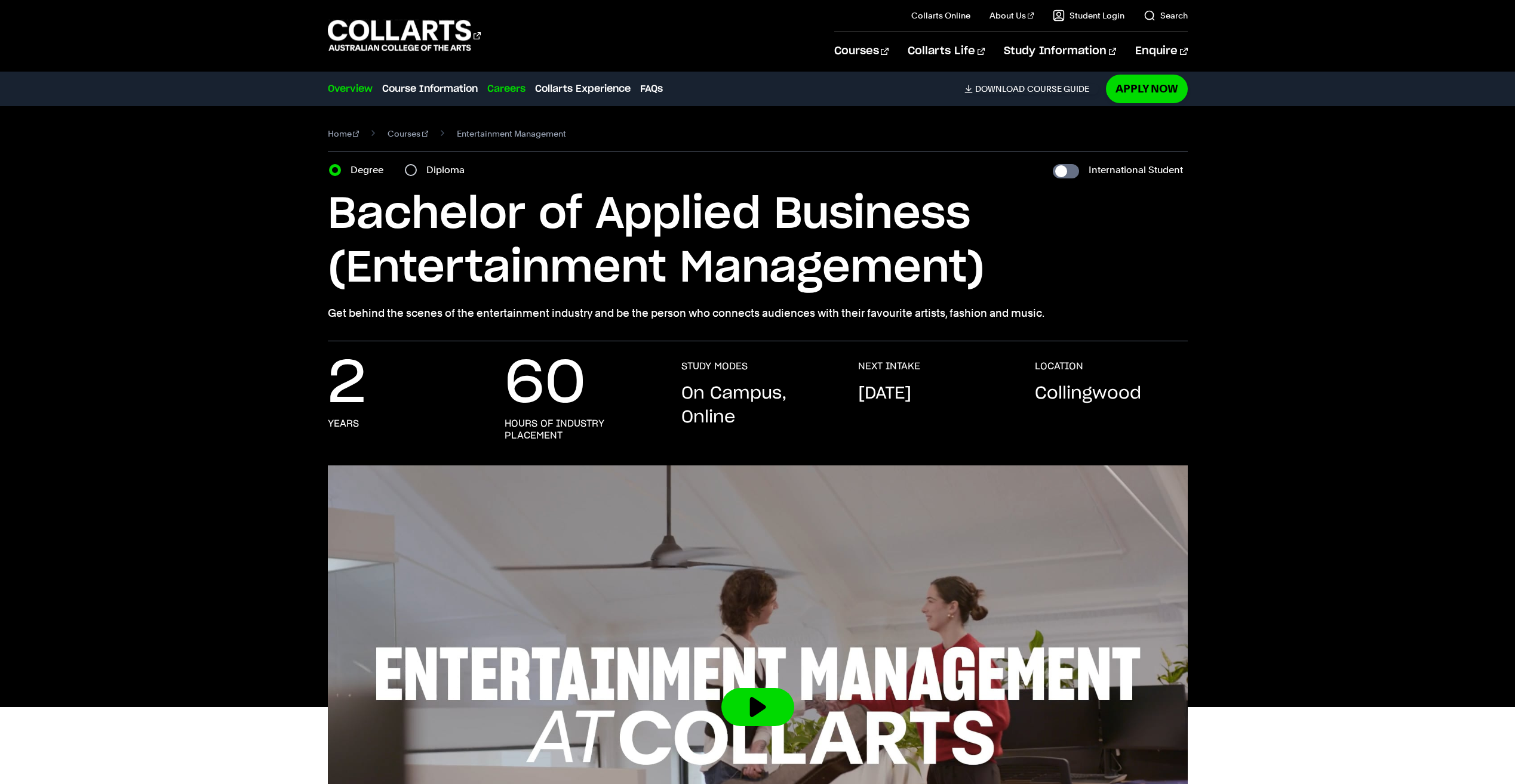
click at [506, 90] on link "Careers" at bounding box center [507, 89] width 39 height 14
click at [413, 169] on input "Diploma" at bounding box center [410, 170] width 12 height 12
radio input "true"
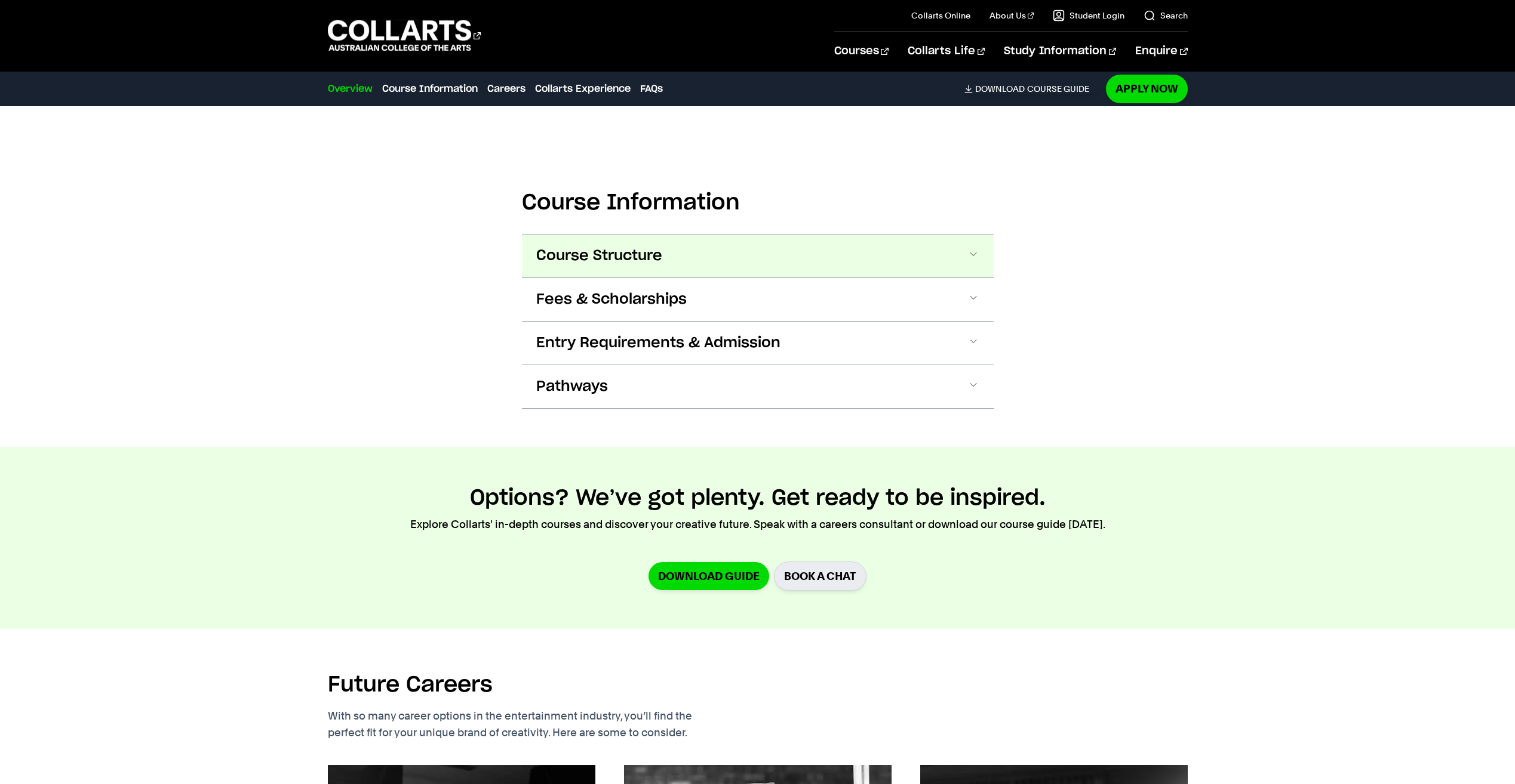
click at [0, 0] on span "Course Structure" at bounding box center [0, 0] width 0 height 0
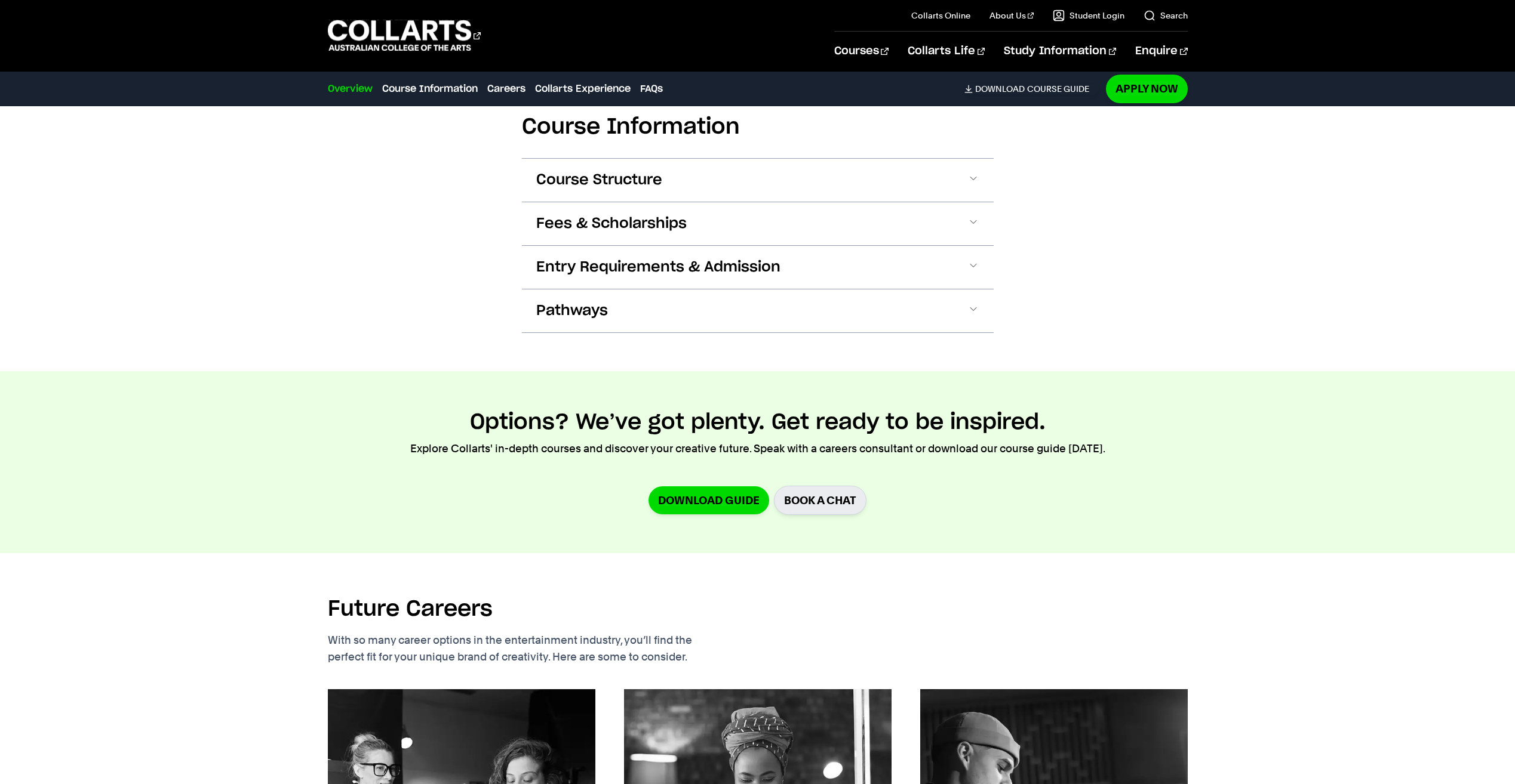
scroll to position [1646, 0]
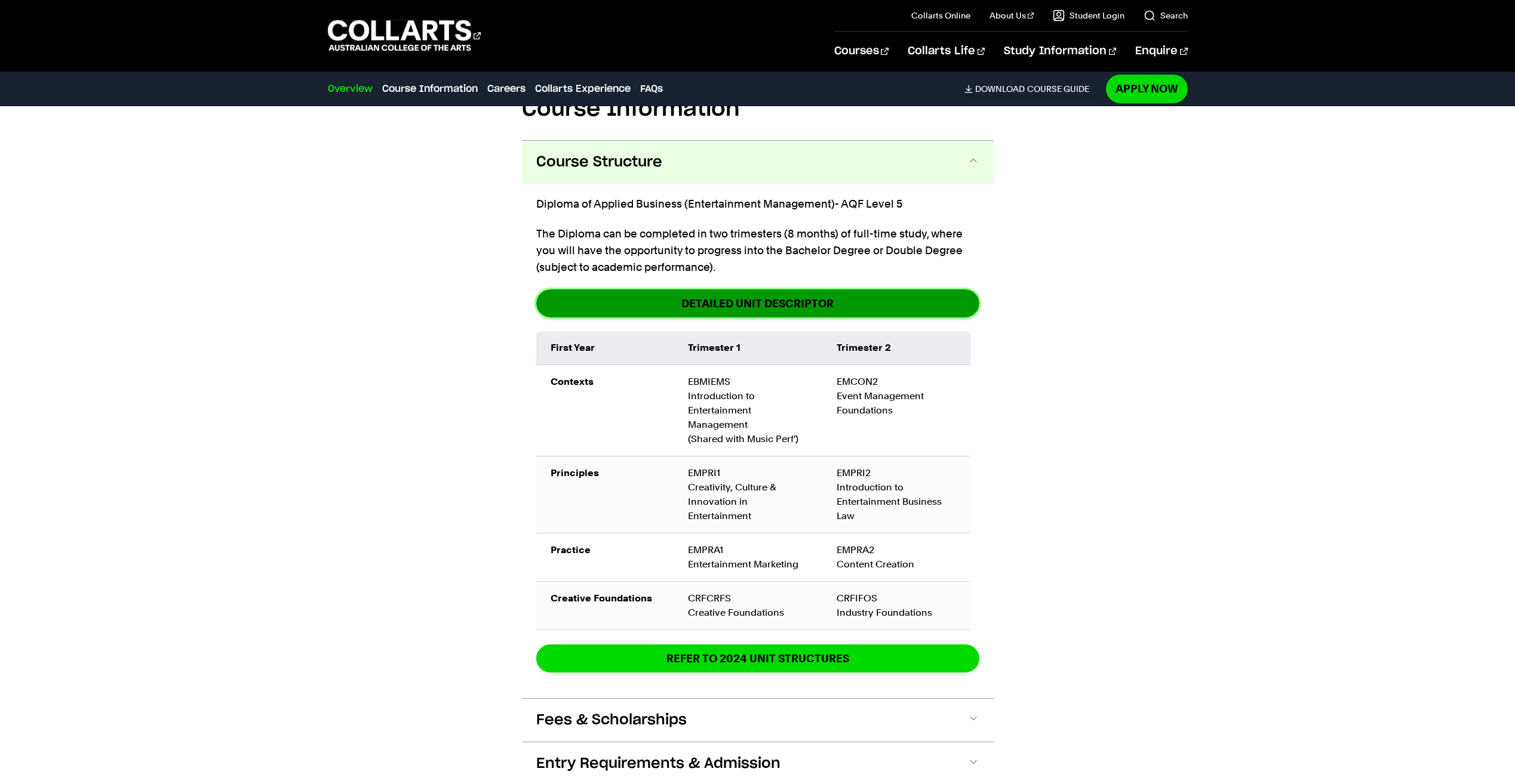
click at [641, 290] on link "detailed unit descriptor" at bounding box center [758, 303] width 443 height 28
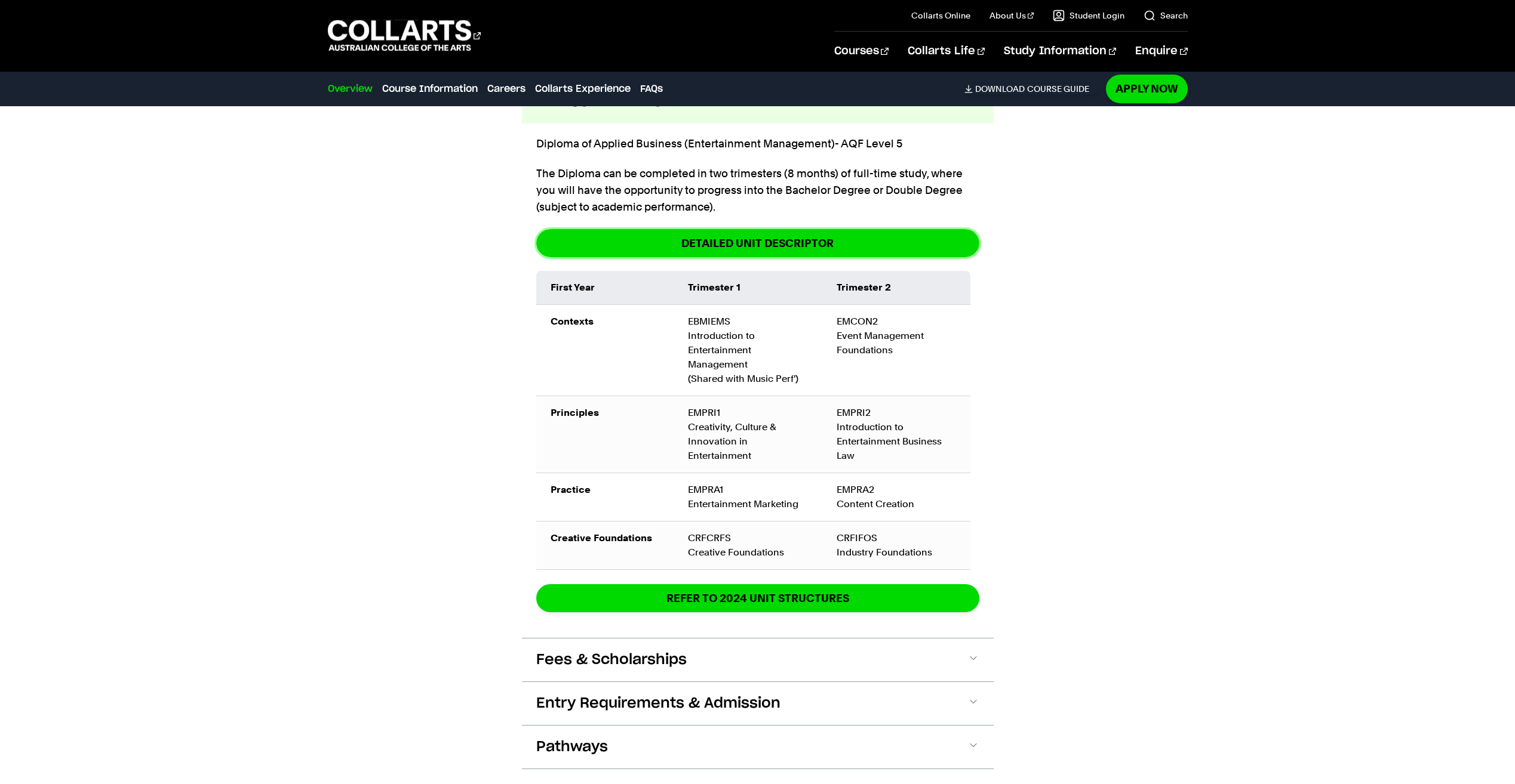
scroll to position [1705, 0]
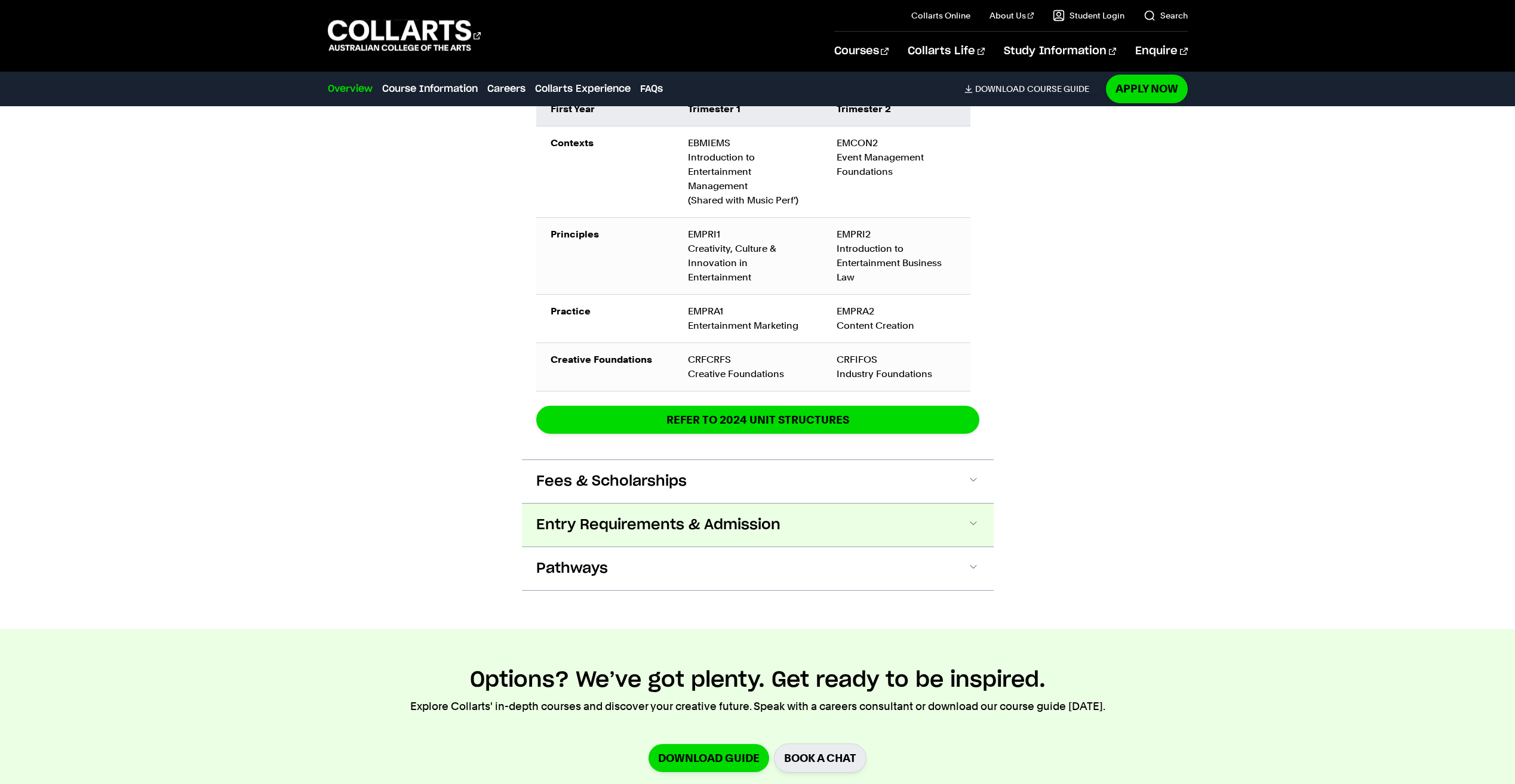
click at [0, 0] on span "Entry Requirements & Admission" at bounding box center [0, 0] width 0 height 0
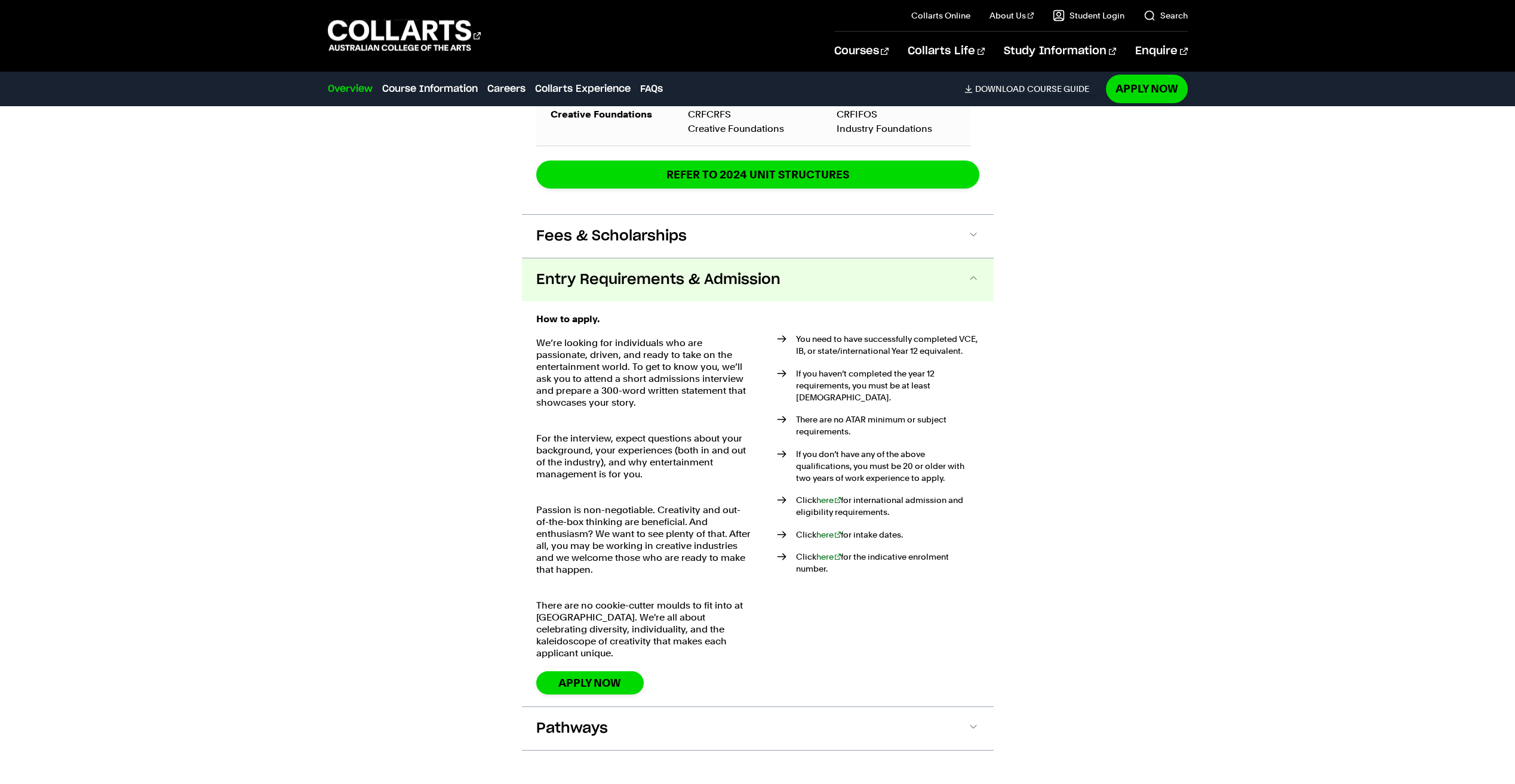
scroll to position [2128, 0]
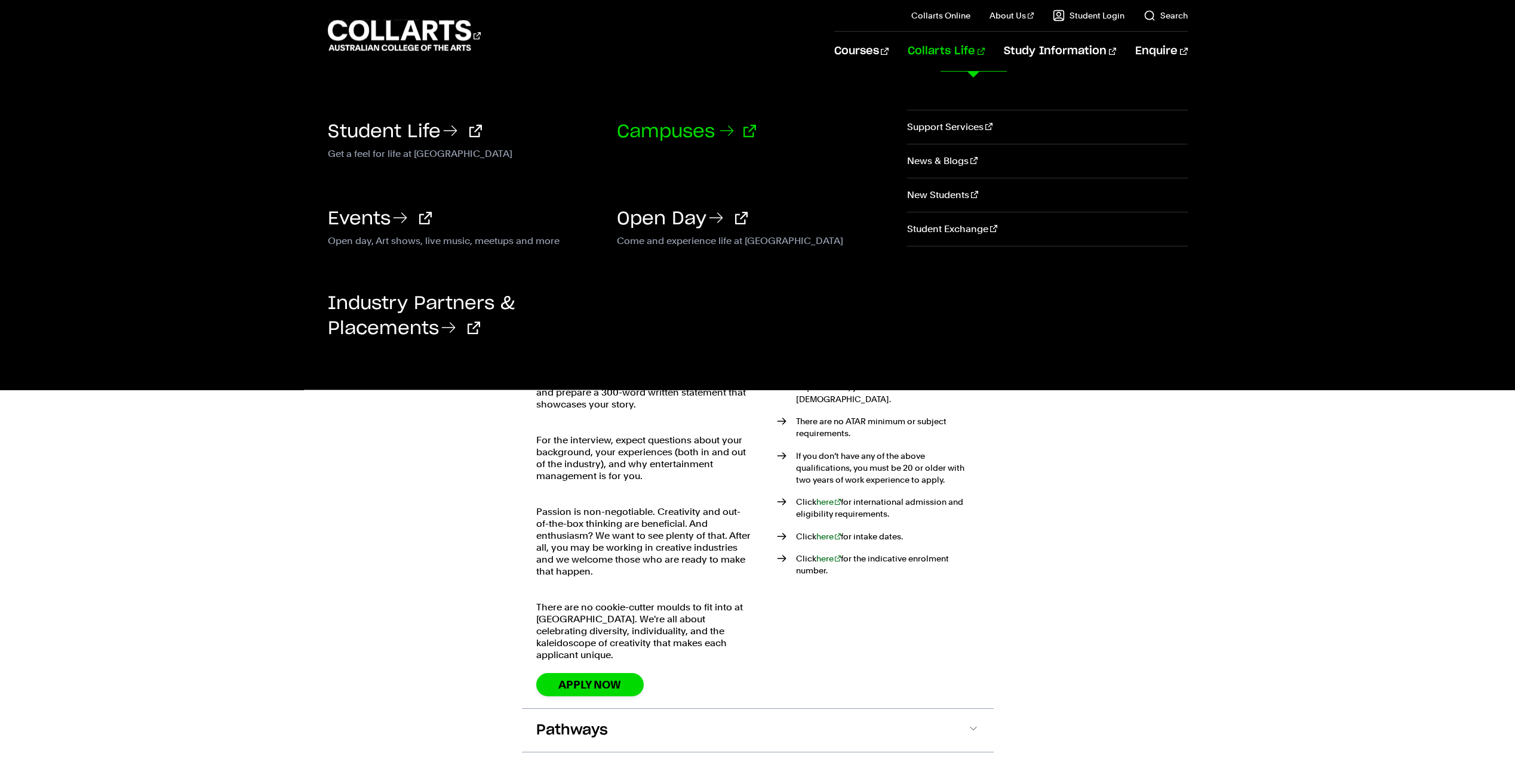
click at [646, 130] on link "Campuses" at bounding box center [686, 132] width 139 height 18
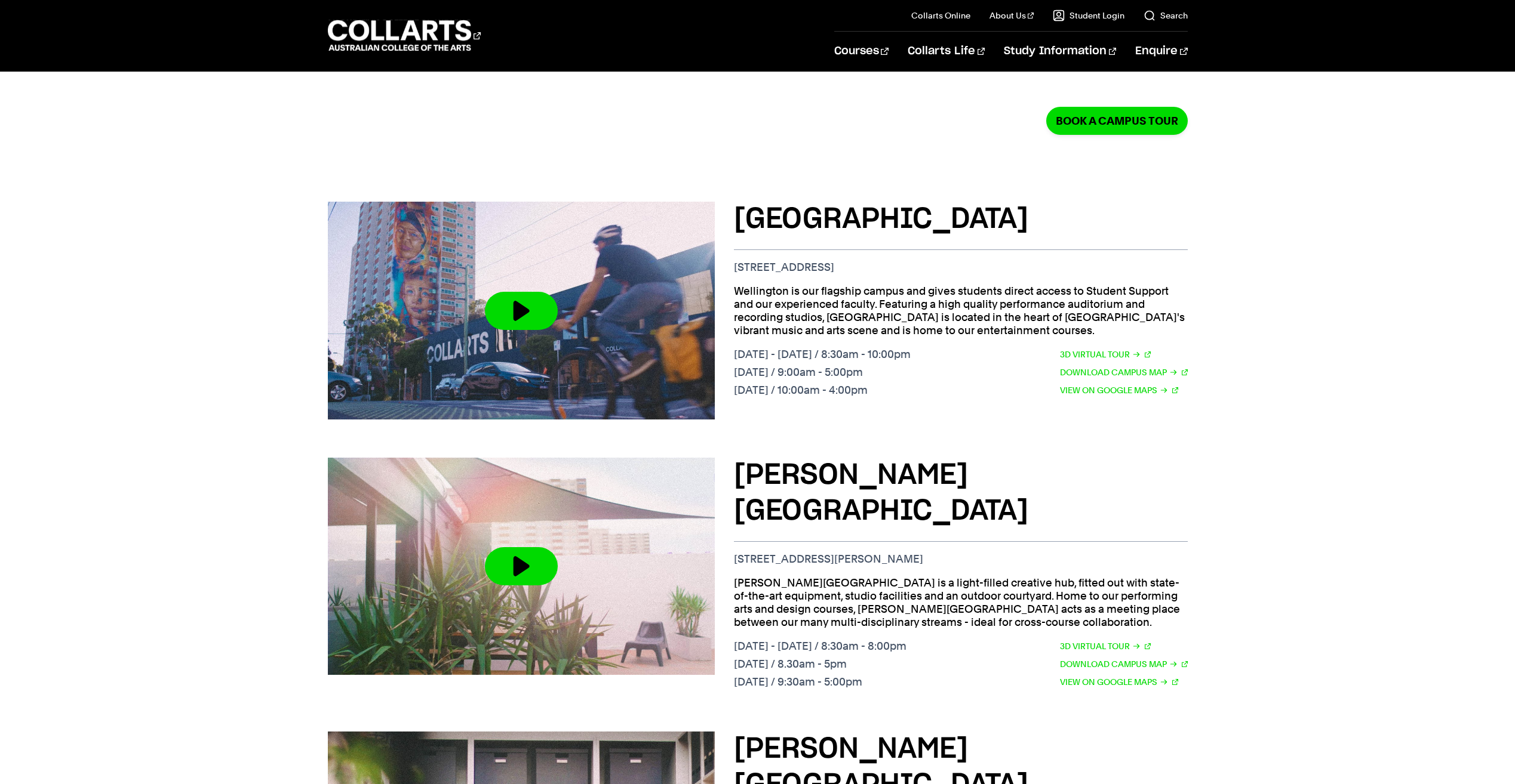
scroll to position [299, 0]
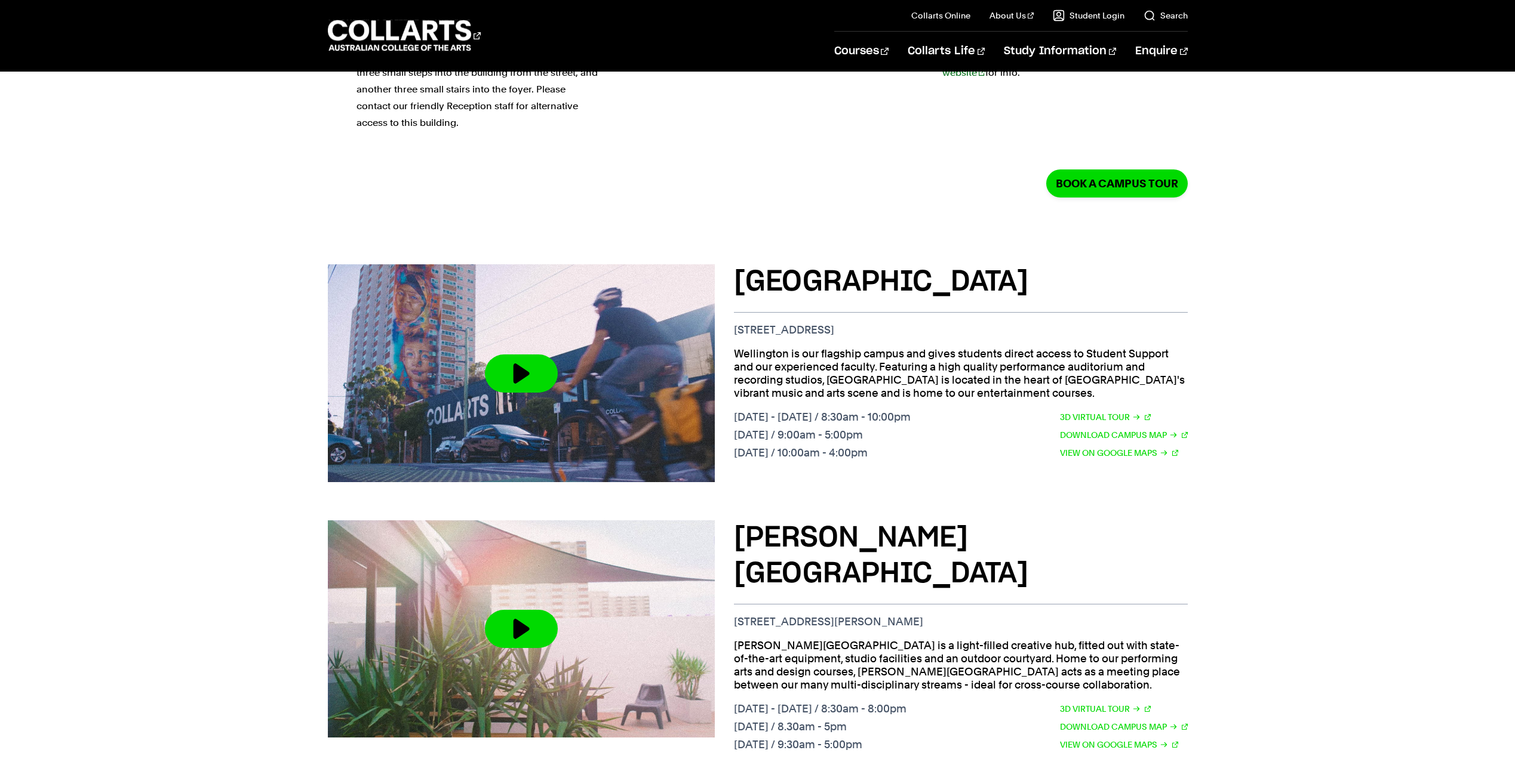
click at [73, 286] on div "[GEOGRAPHIC_DATA] [STREET_ADDRESS] [GEOGRAPHIC_DATA] is our flagship campus and…" at bounding box center [757, 799] width 1515 height 1107
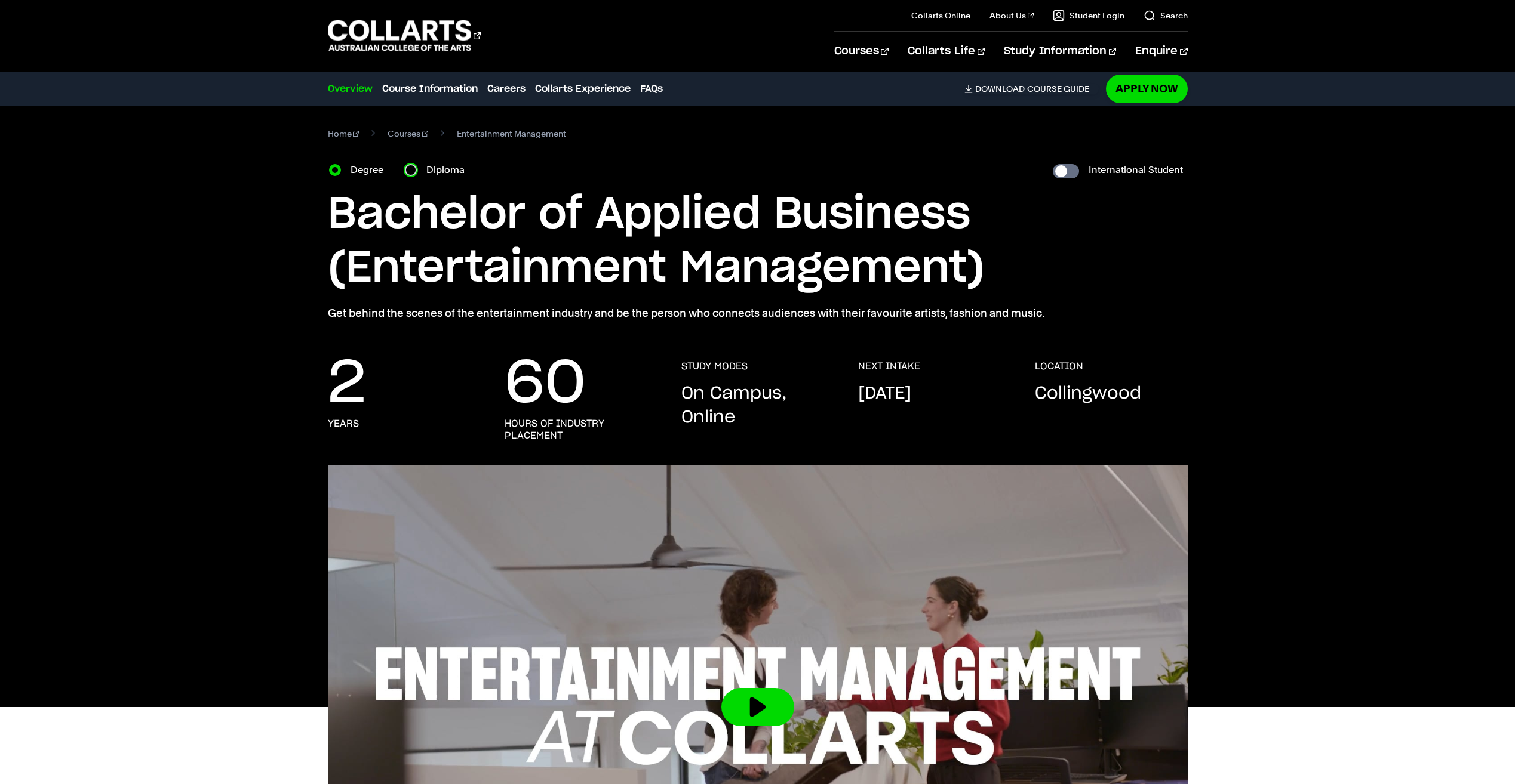
click at [410, 166] on input "Diploma" at bounding box center [410, 170] width 12 height 12
radio input "true"
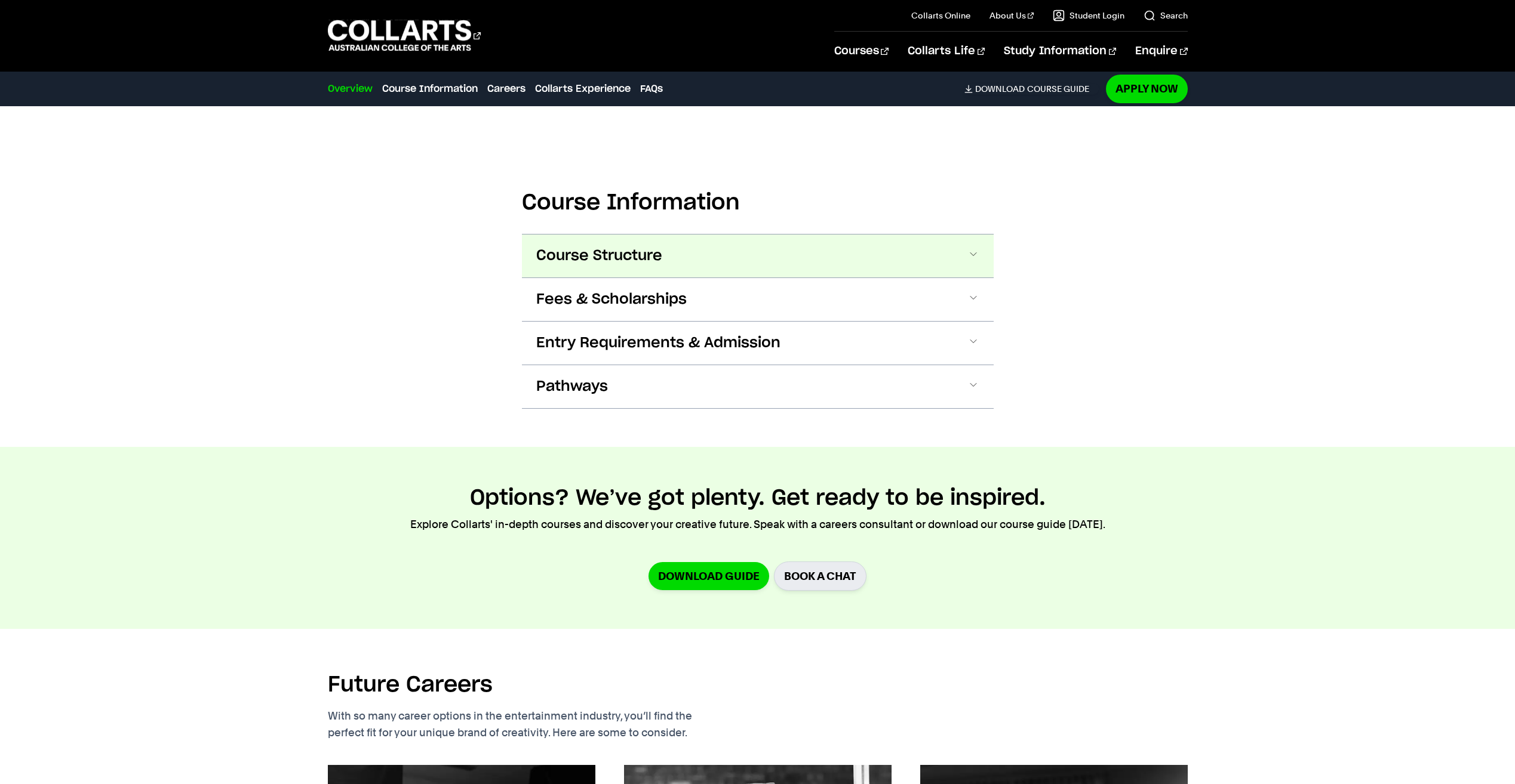
click at [0, 0] on span "Course Structure" at bounding box center [0, 0] width 0 height 0
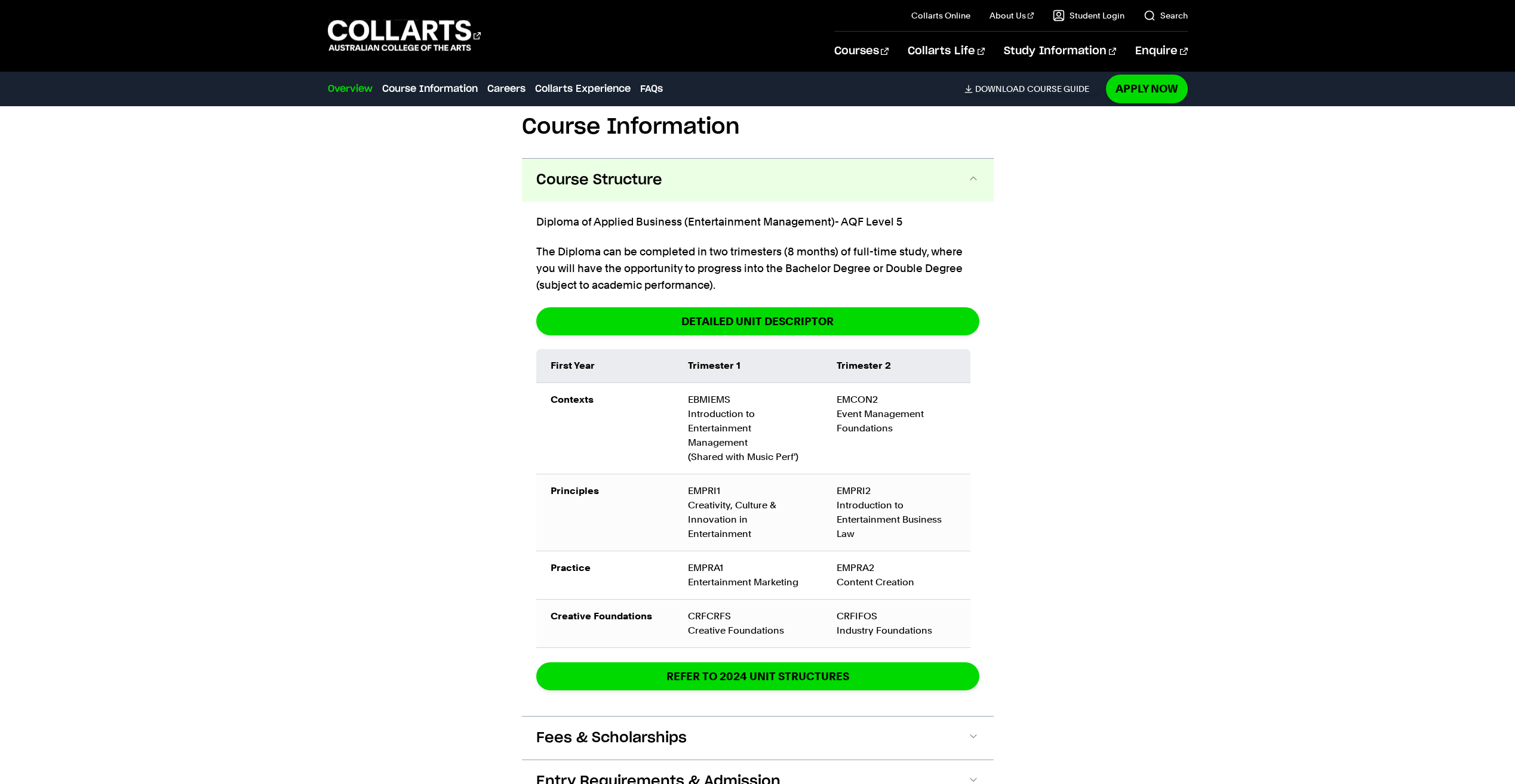
scroll to position [1646, 0]
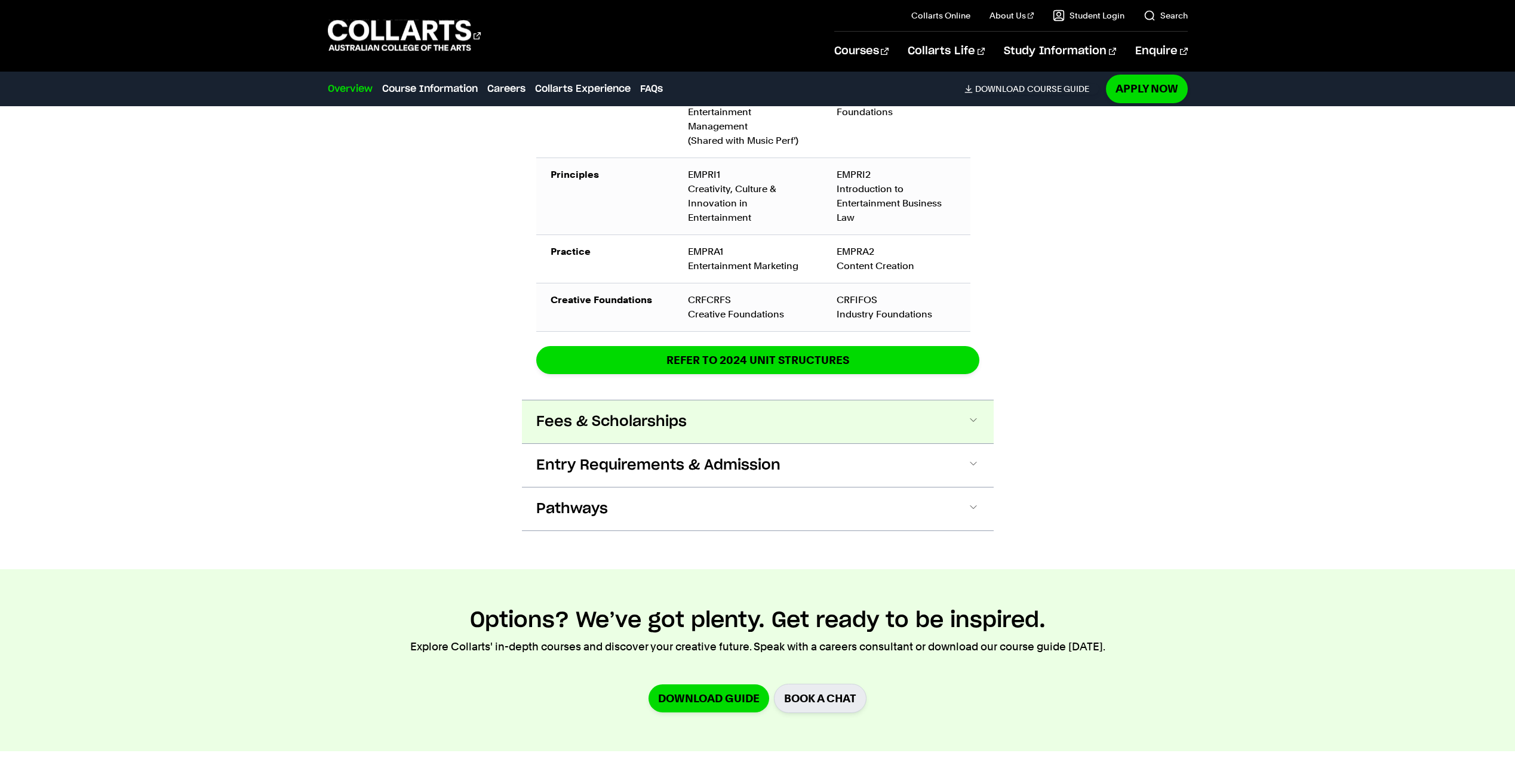
click at [0, 0] on span "Fees & Scholarships" at bounding box center [0, 0] width 0 height 0
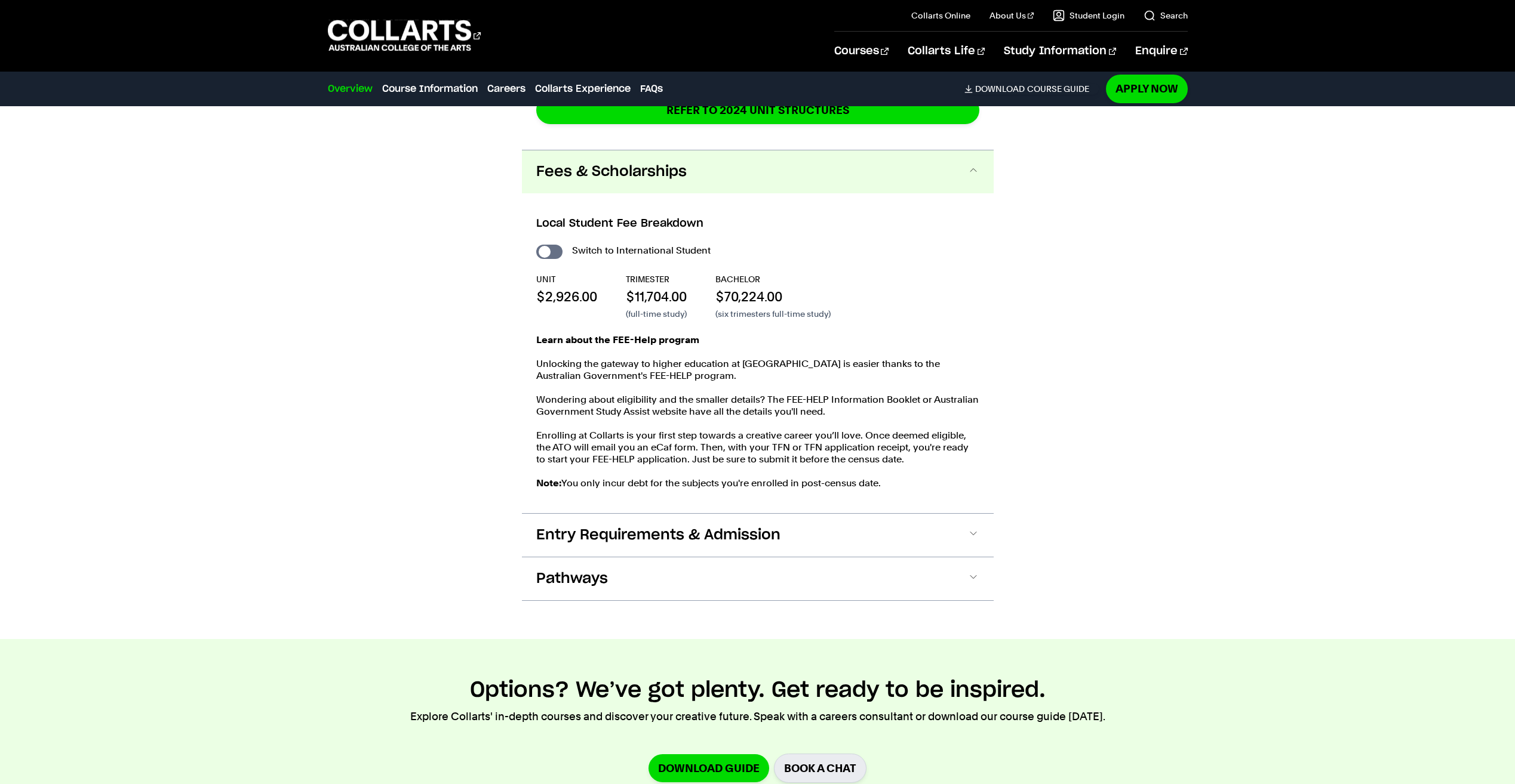
scroll to position [2204, 0]
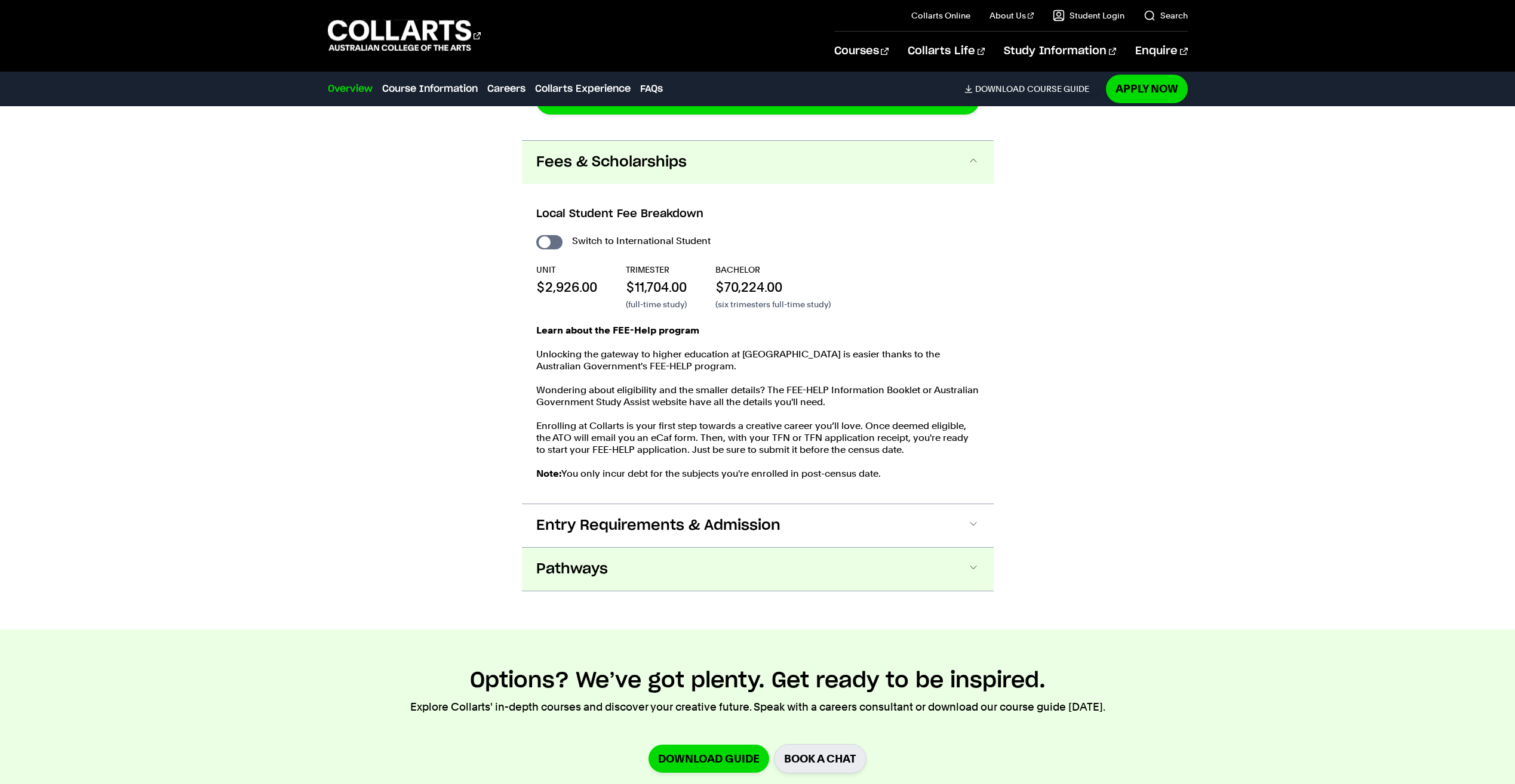
click at [0, 0] on span "Pathways" at bounding box center [0, 0] width 0 height 0
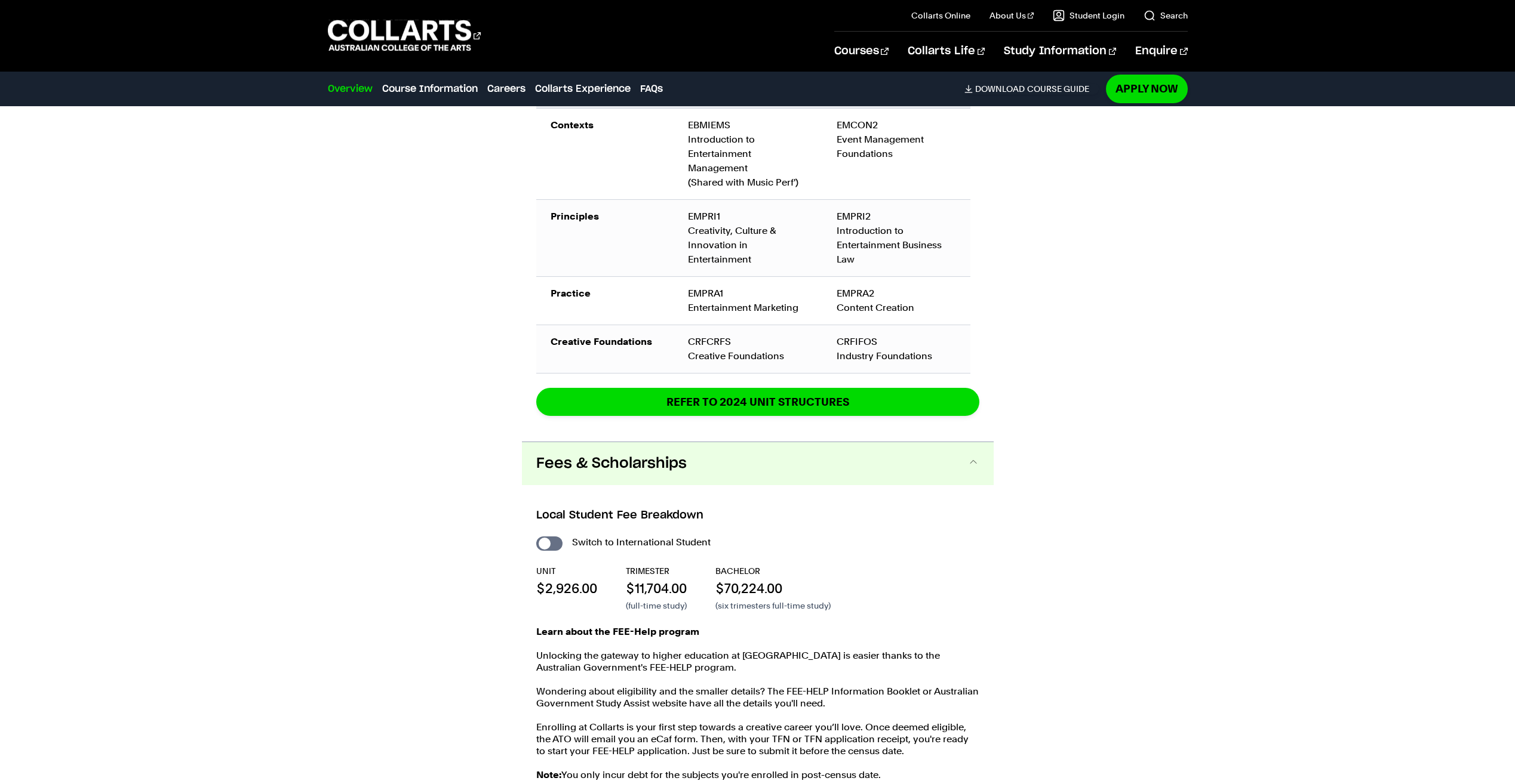
scroll to position [1895, 0]
